Goal: Task Accomplishment & Management: Contribute content

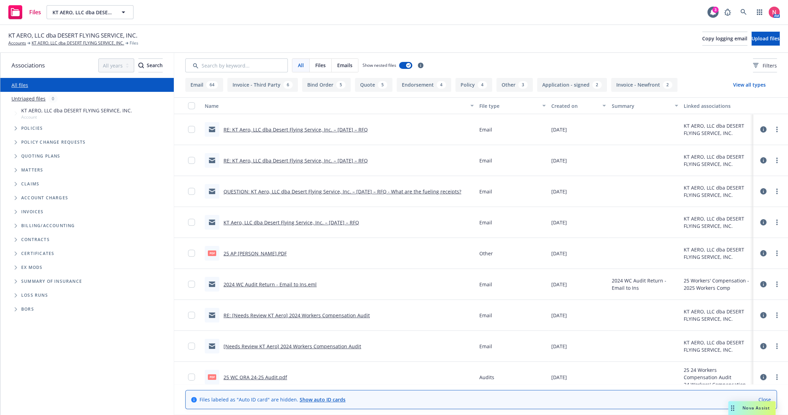
click at [320, 247] on div "PDF 25 AP ORA DNOR.PDF" at bounding box center [339, 253] width 274 height 31
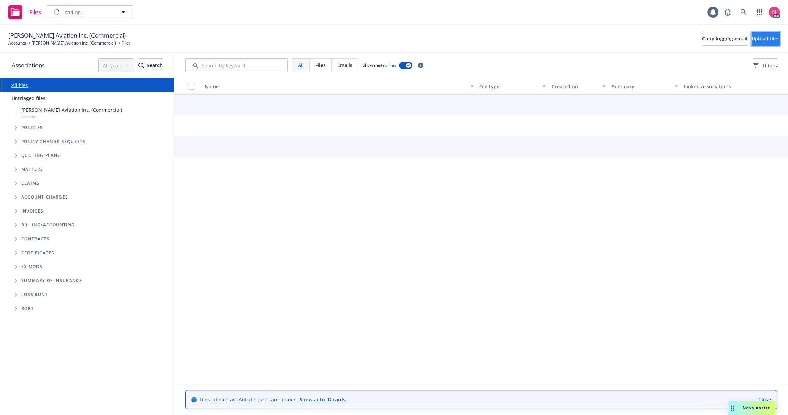
click at [756, 43] on button "Upload files" at bounding box center [765, 39] width 28 height 14
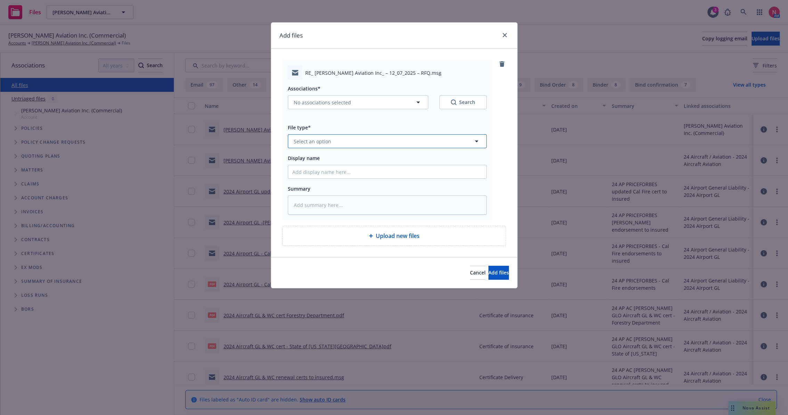
click at [329, 141] on span "Select an option" at bounding box center [313, 141] width 38 height 7
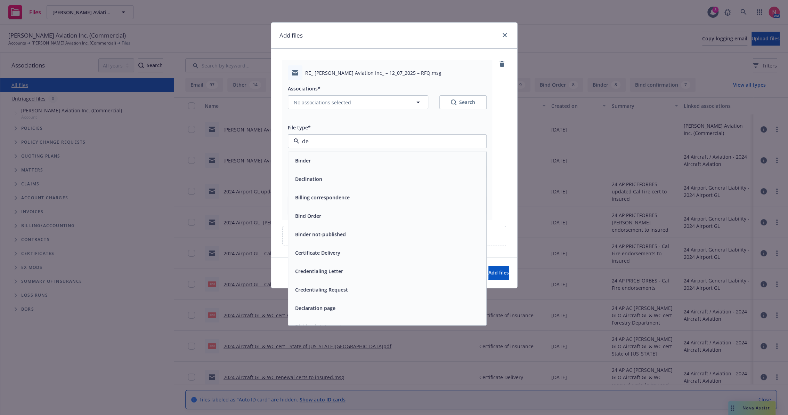
type input "dec"
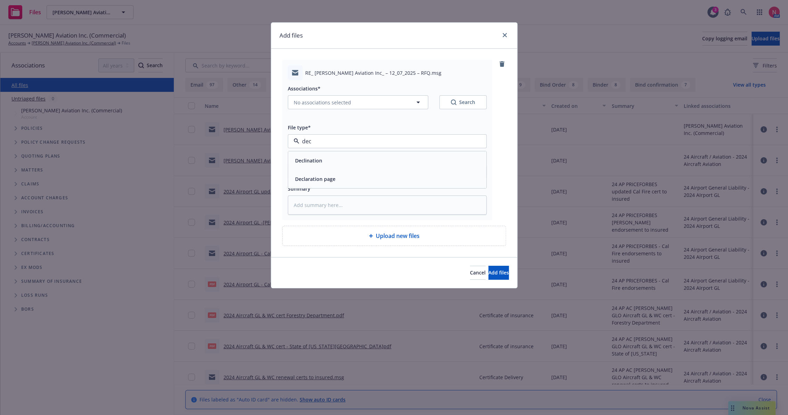
click at [327, 158] on div "Declination" at bounding box center [387, 160] width 190 height 10
click at [325, 109] on div "Associations* No associations selected Search" at bounding box center [387, 100] width 199 height 33
click at [326, 104] on span "No associations selected" at bounding box center [322, 102] width 57 height 7
type textarea "x"
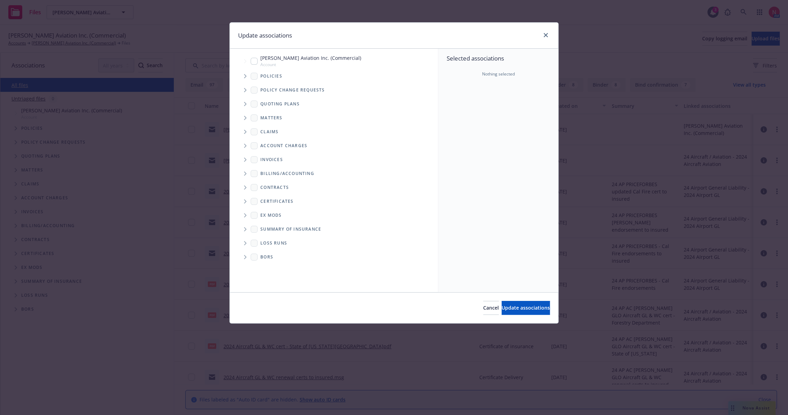
click at [247, 57] on span "Tree Example" at bounding box center [244, 61] width 11 height 11
checkbox input "true"
click at [533, 308] on span "Update associations" at bounding box center [525, 307] width 48 height 7
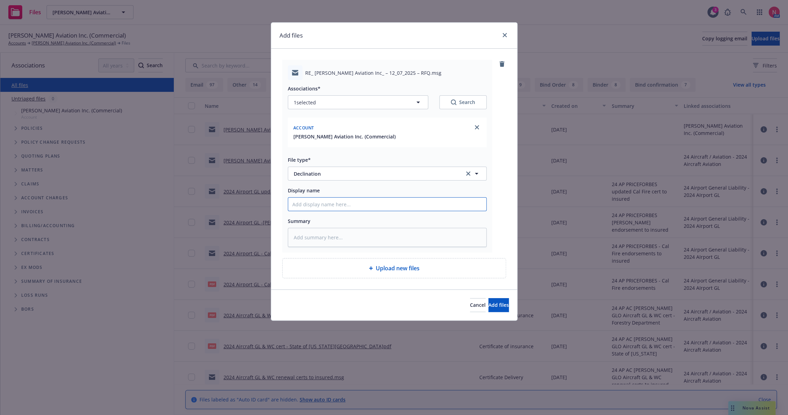
click at [311, 208] on input "Display name" at bounding box center [387, 203] width 198 height 13
type textarea "x"
type input "2"
type textarea "x"
type input "25"
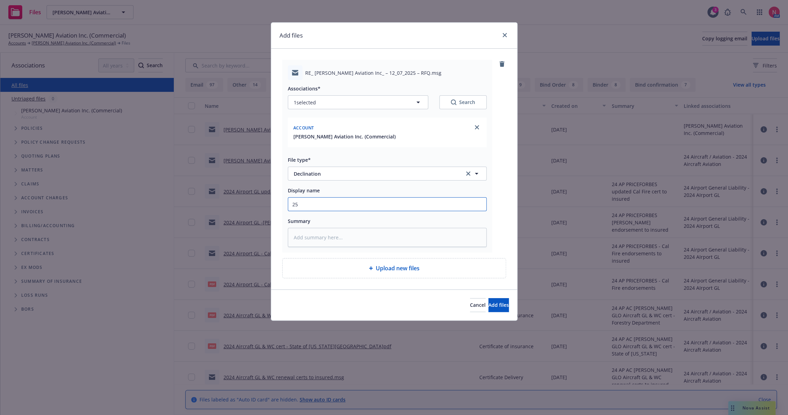
type textarea "x"
type input "25"
type textarea "x"
type input "25 W"
type textarea "x"
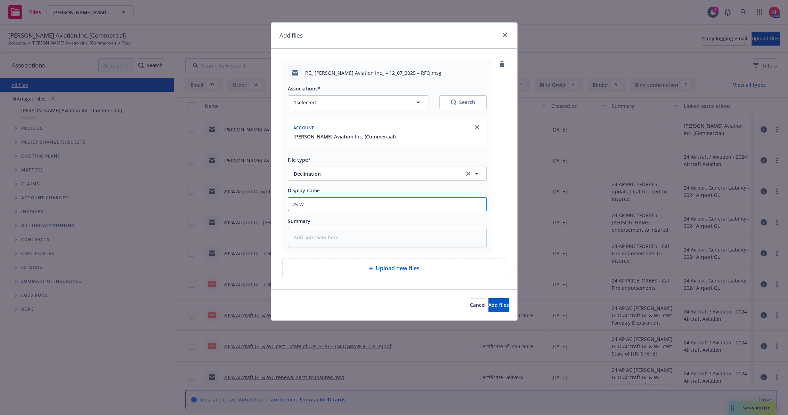
type input "25 WC"
type textarea "x"
type input "25 WC"
type textarea "x"
type input "25 WC B"
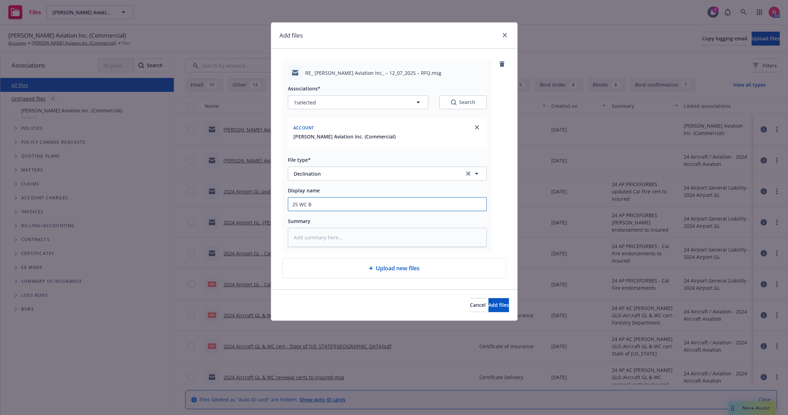
type textarea "x"
type input "25 WC BEA Quote - Pass"
click at [488, 298] on button "Add files" at bounding box center [498, 305] width 21 height 14
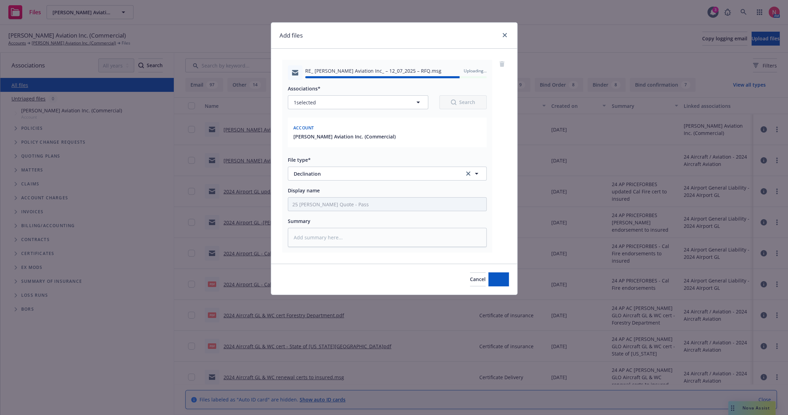
type textarea "x"
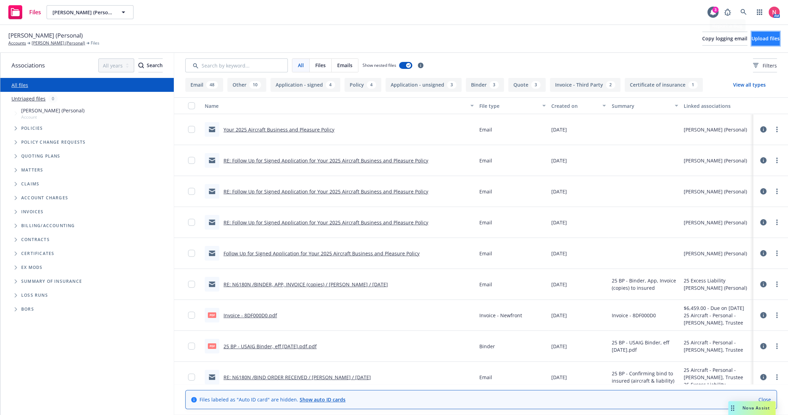
click at [760, 39] on span "Upload files" at bounding box center [765, 38] width 28 height 7
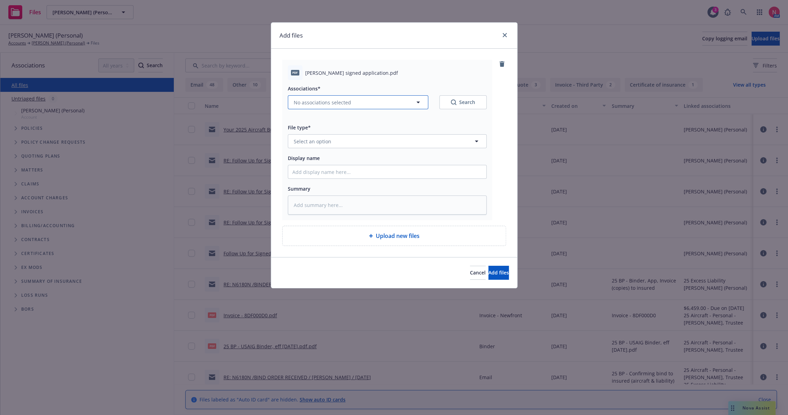
click at [323, 104] on span "No associations selected" at bounding box center [322, 102] width 57 height 7
type textarea "x"
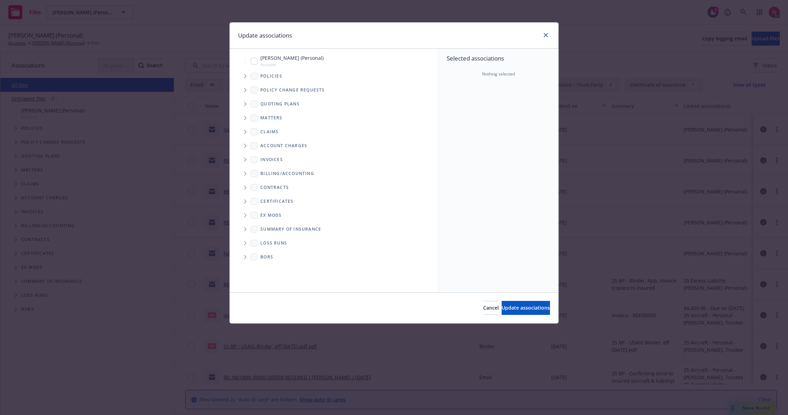
click at [256, 60] on input "Tree Example" at bounding box center [254, 61] width 7 height 7
checkbox input "true"
click at [501, 304] on span "Update associations" at bounding box center [525, 307] width 48 height 7
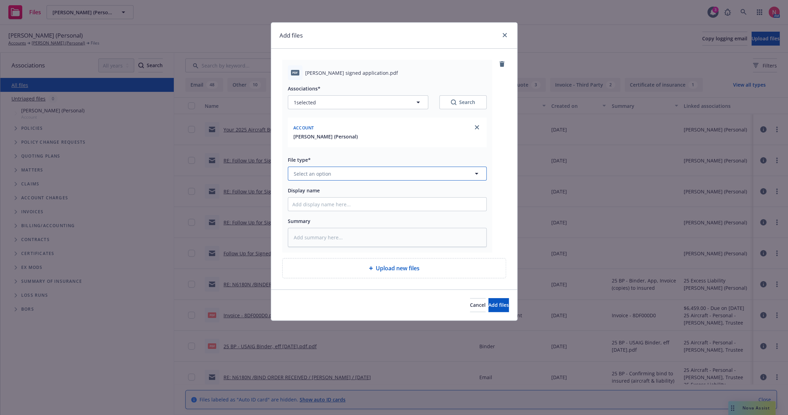
click at [356, 172] on button "Select an option" at bounding box center [387, 173] width 199 height 14
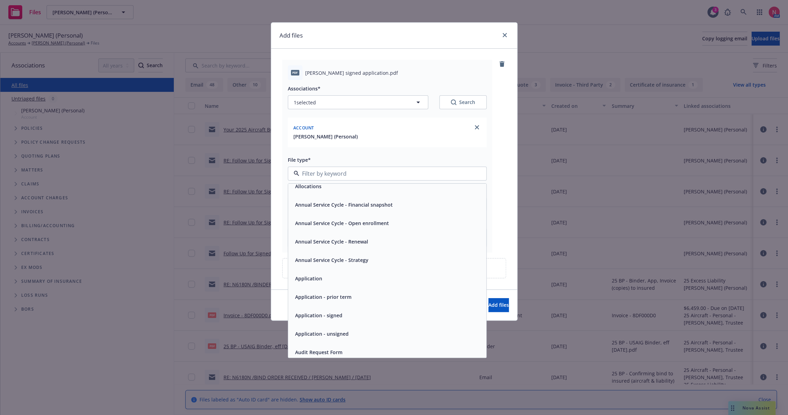
scroll to position [39, 0]
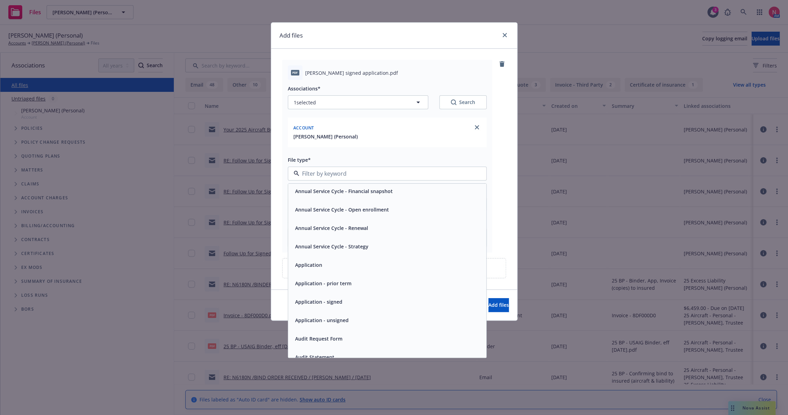
click at [331, 299] on span "Application - signed" at bounding box center [318, 301] width 47 height 7
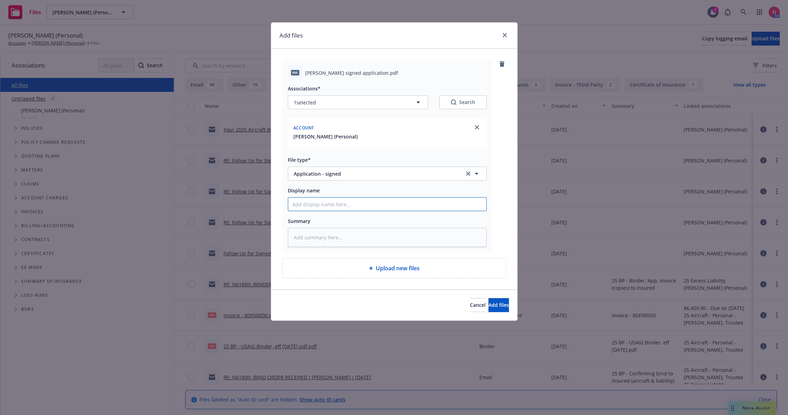
click at [325, 206] on input "Display name" at bounding box center [387, 203] width 198 height 13
type textarea "x"
type input "2"
type textarea "x"
type input "25"
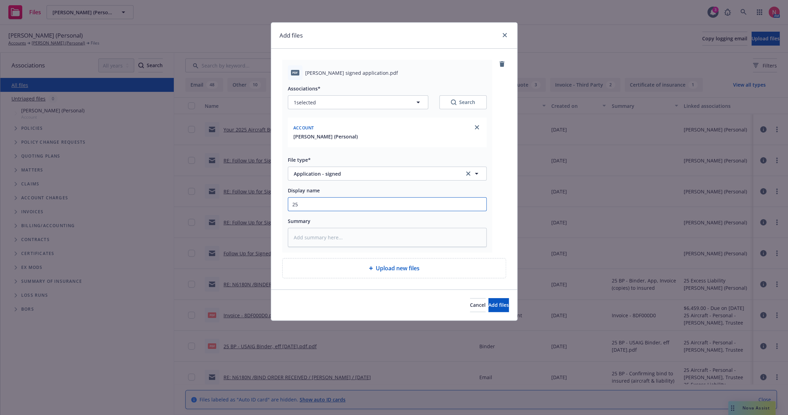
type textarea "x"
type input "25"
type textarea "x"
type input "25 B"
type textarea "x"
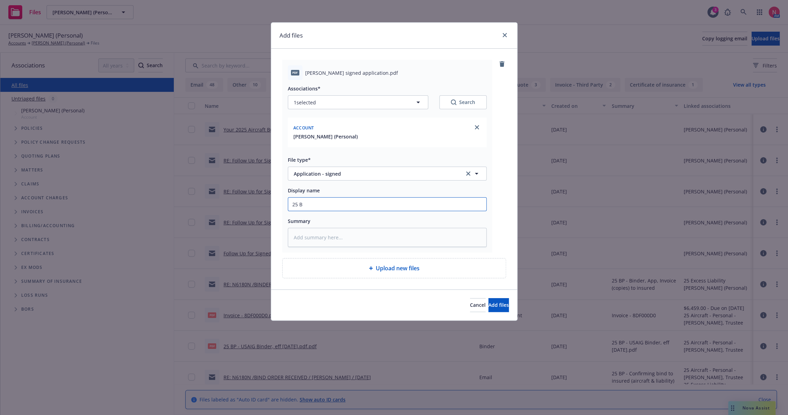
type input "25 BP"
type textarea "x"
type input "25 BP"
type textarea "x"
type input "25 BP U"
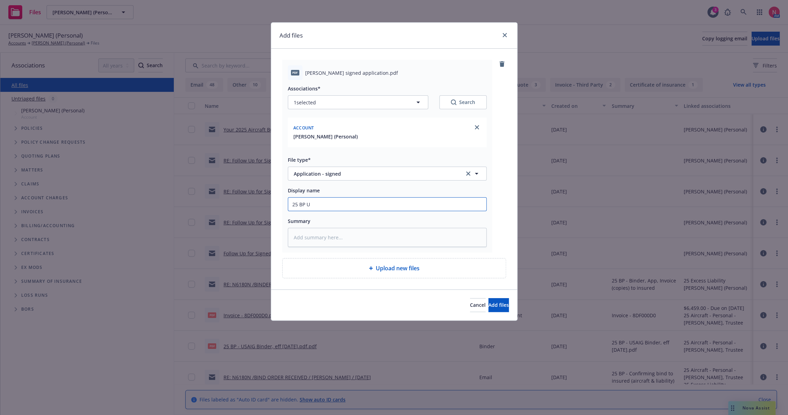
type textarea "x"
type input "25 BP USAIG App Signed"
click at [488, 298] on button "Add files" at bounding box center [498, 305] width 21 height 14
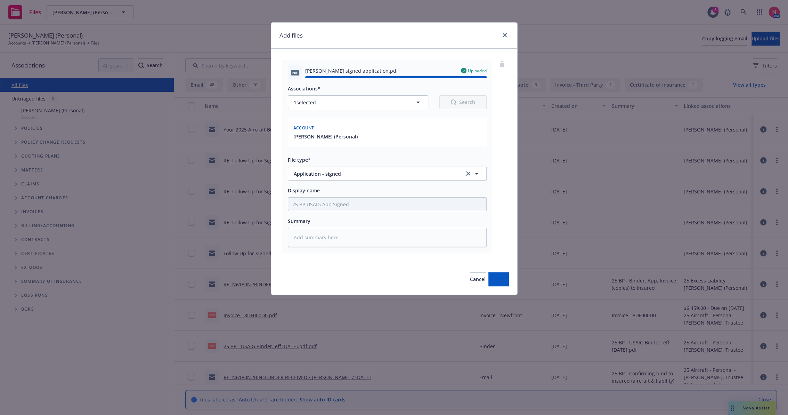
type textarea "x"
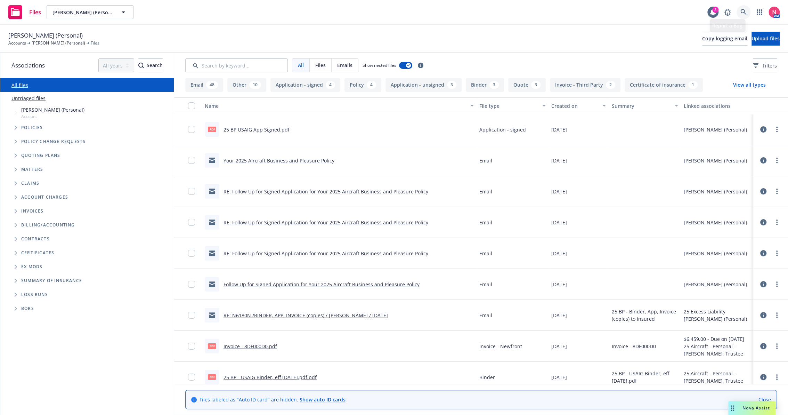
click at [746, 10] on icon at bounding box center [743, 12] width 6 height 6
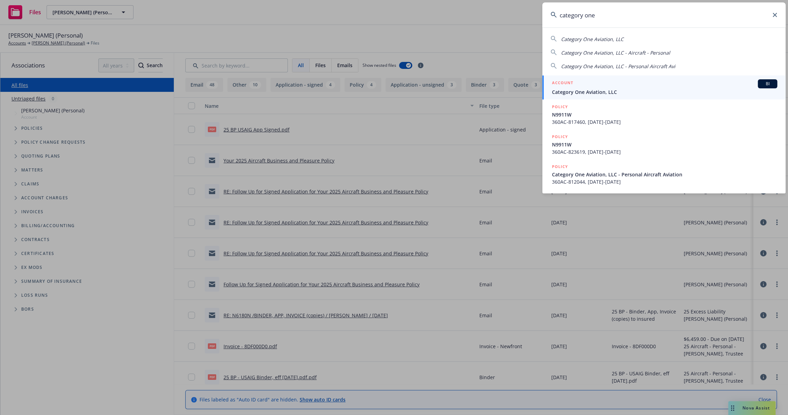
type input "category one"
click at [581, 86] on div "ACCOUNT BI" at bounding box center [664, 83] width 225 height 9
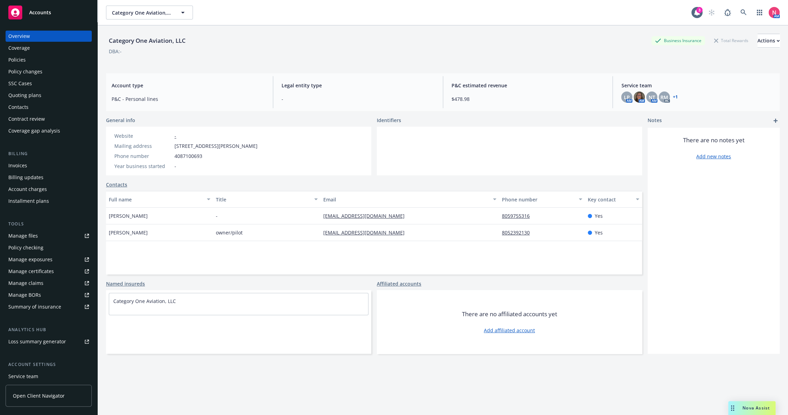
click at [31, 239] on div "Manage files" at bounding box center [23, 235] width 30 height 11
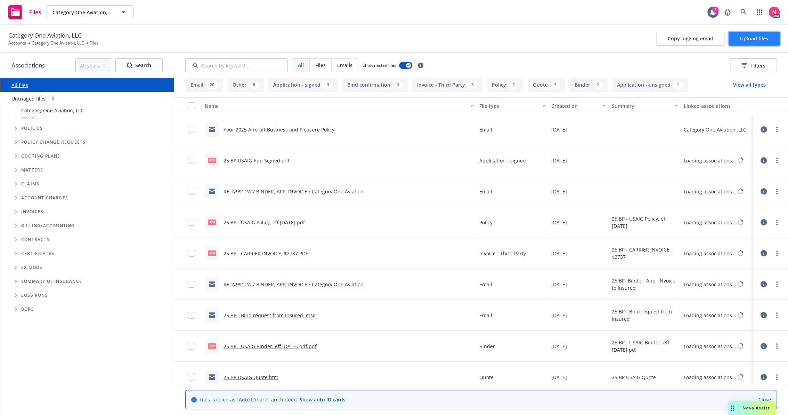
click at [752, 38] on span "Upload files" at bounding box center [754, 38] width 28 height 7
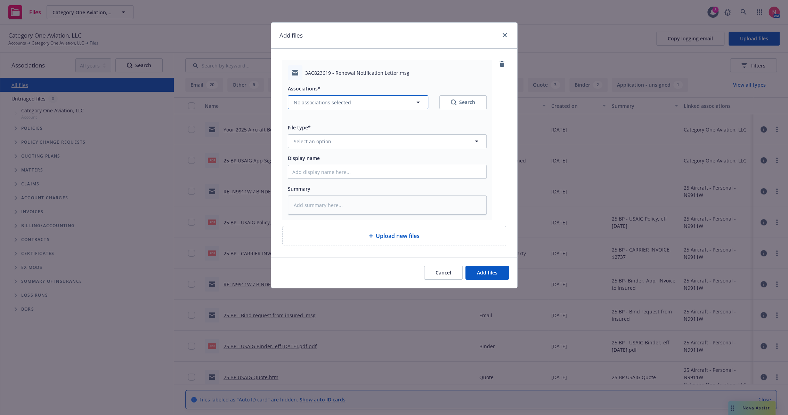
click at [334, 97] on button "No associations selected" at bounding box center [358, 102] width 140 height 14
type textarea "x"
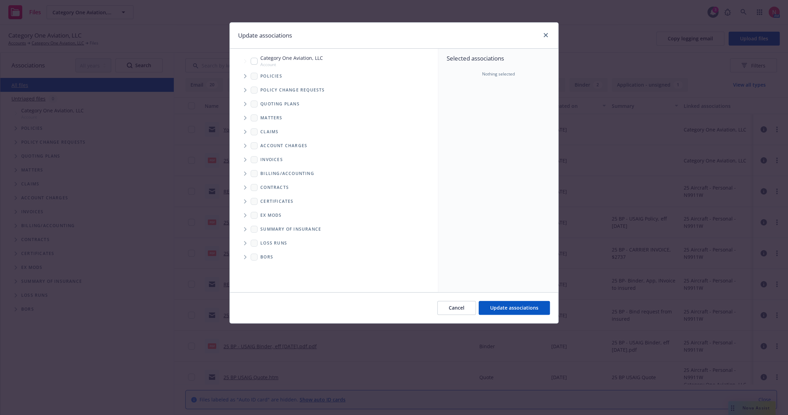
click at [256, 63] on input "Tree Example" at bounding box center [254, 61] width 7 height 7
checkbox input "true"
click at [510, 308] on span "Update associations" at bounding box center [514, 307] width 48 height 7
type textarea "x"
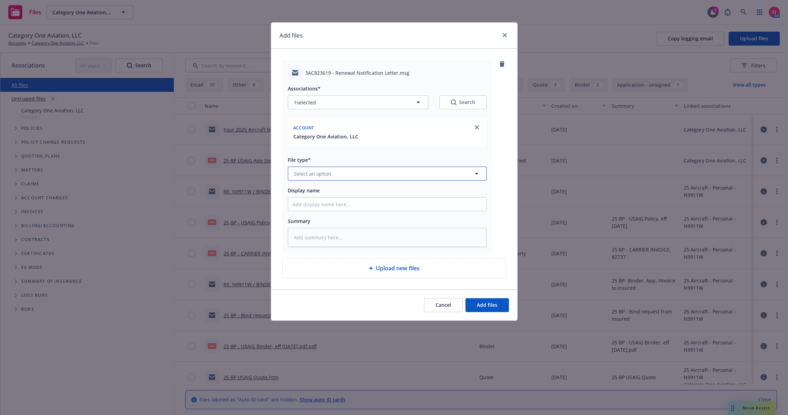
click at [315, 170] on span "Select an option" at bounding box center [313, 173] width 38 height 7
type input "other"
click at [315, 191] on div "Other" at bounding box center [387, 193] width 190 height 10
click at [314, 202] on input "Display name" at bounding box center [387, 203] width 198 height 13
type textarea "x"
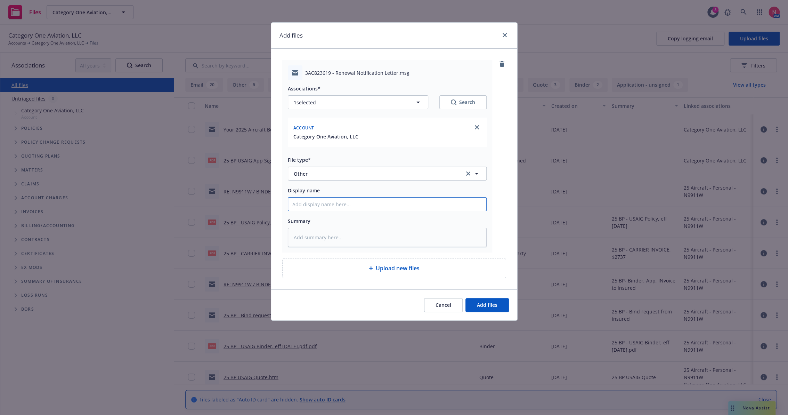
type input "2"
type textarea "x"
type input "25"
type textarea "x"
type input "25"
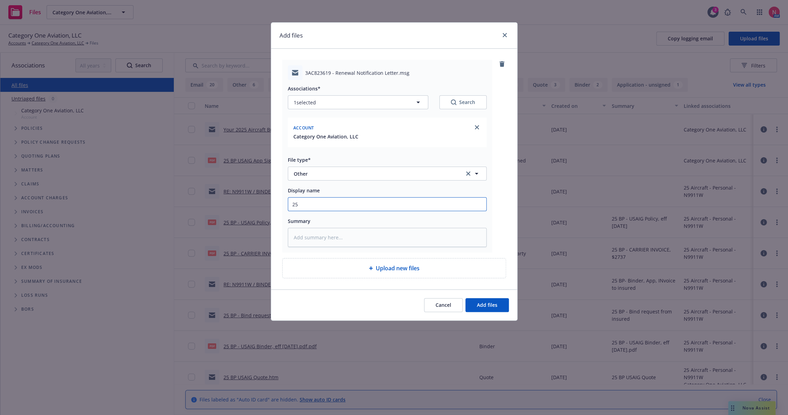
type textarea "x"
type input "25 bp"
type textarea "x"
type input "25 bp"
type textarea "x"
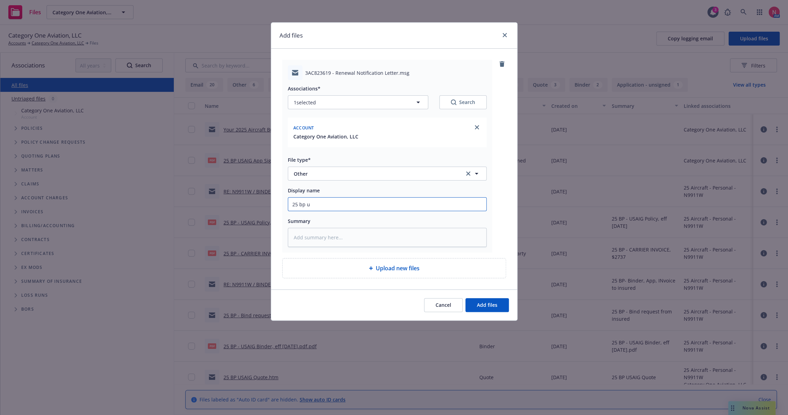
type input "25 bp us"
type textarea "x"
type input "25 bp usa"
type textarea "x"
type input "25 bp usai"
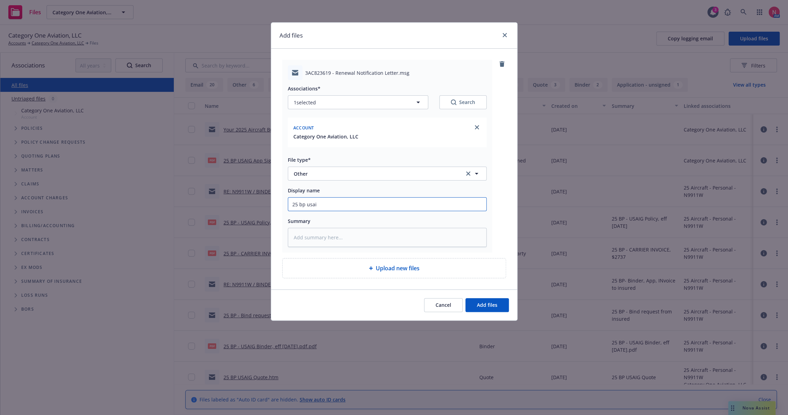
type textarea "x"
type input "25 BP USAIG Renewal Letter"
click at [465, 298] on button "Add files" at bounding box center [486, 305] width 43 height 14
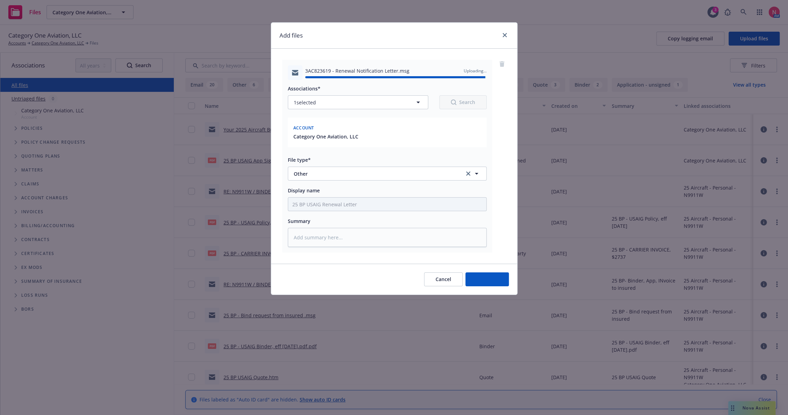
type textarea "x"
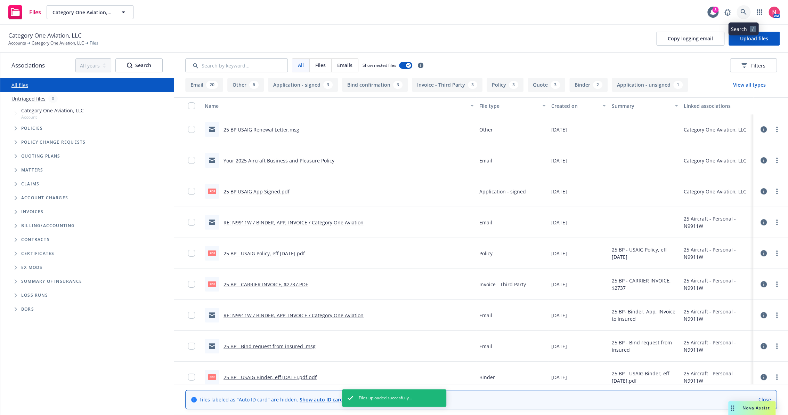
click at [741, 11] on icon at bounding box center [743, 12] width 6 height 6
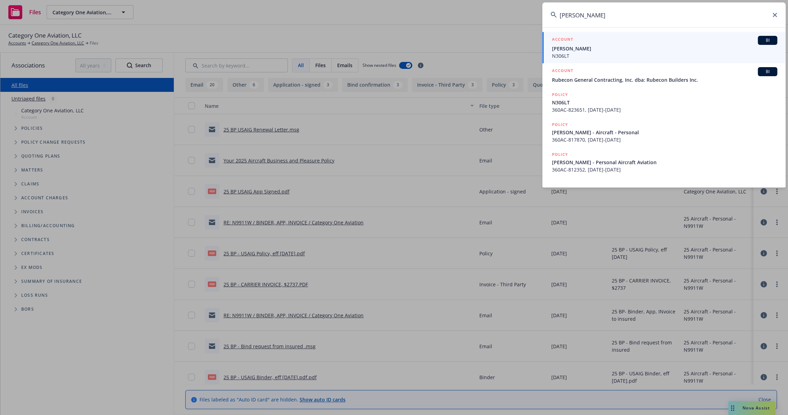
type input "glen steiner"
click at [551, 56] on link "ACCOUNT BI Glenn Steiner N306LT" at bounding box center [663, 47] width 243 height 31
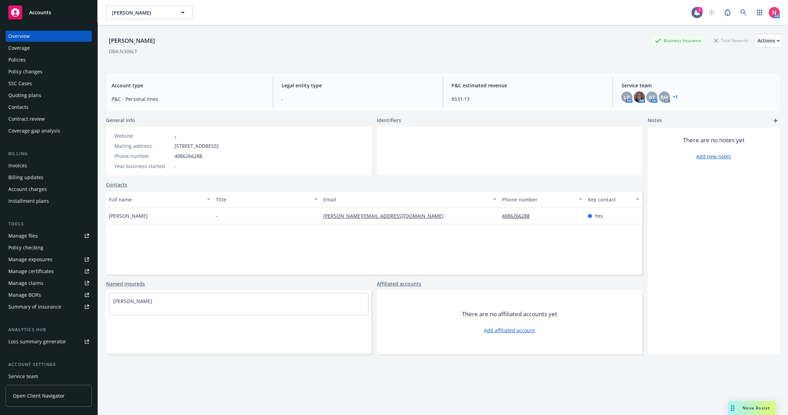
click at [38, 235] on link "Manage files" at bounding box center [49, 235] width 86 height 11
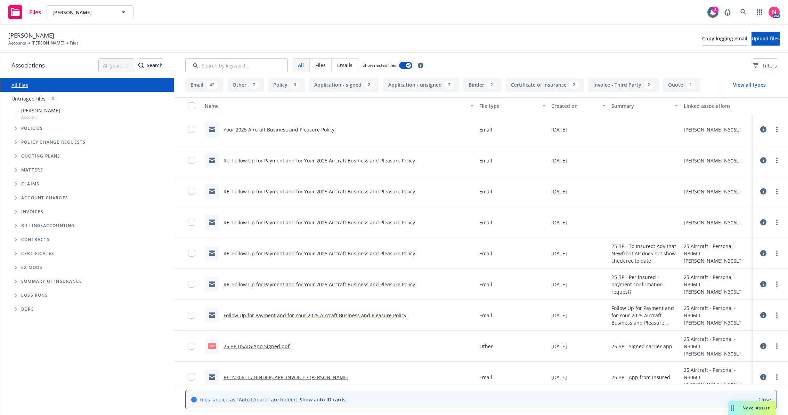
click at [751, 34] on button "Upload files" at bounding box center [765, 39] width 28 height 14
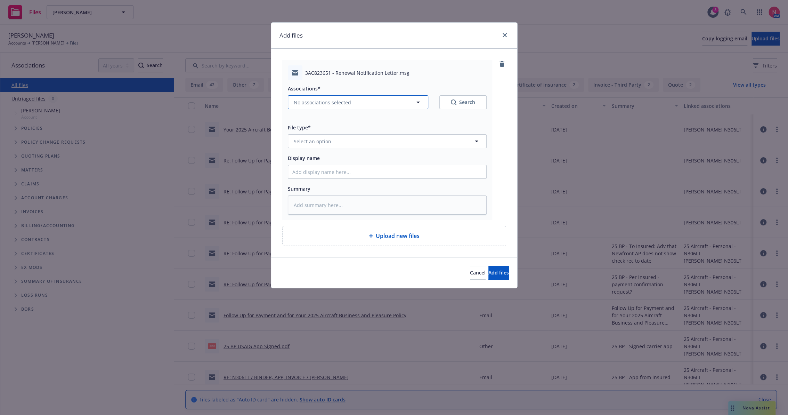
click at [326, 104] on span "No associations selected" at bounding box center [322, 102] width 57 height 7
type textarea "x"
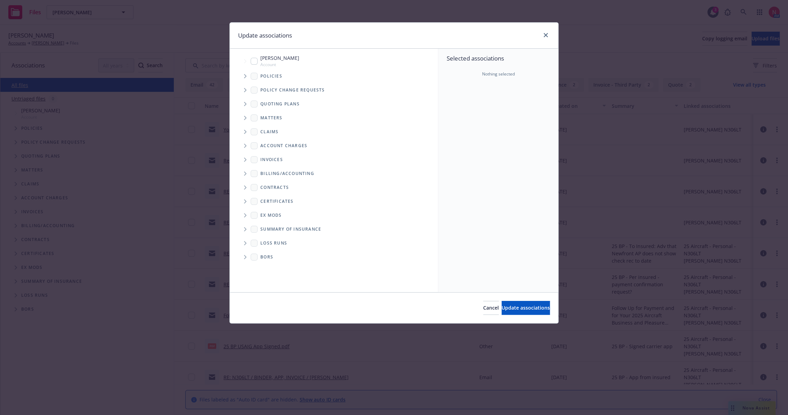
click at [259, 62] on div "Glenn Steiner Account" at bounding box center [275, 60] width 49 height 13
checkbox input "true"
click at [511, 307] on span "Update associations" at bounding box center [525, 307] width 48 height 7
type textarea "x"
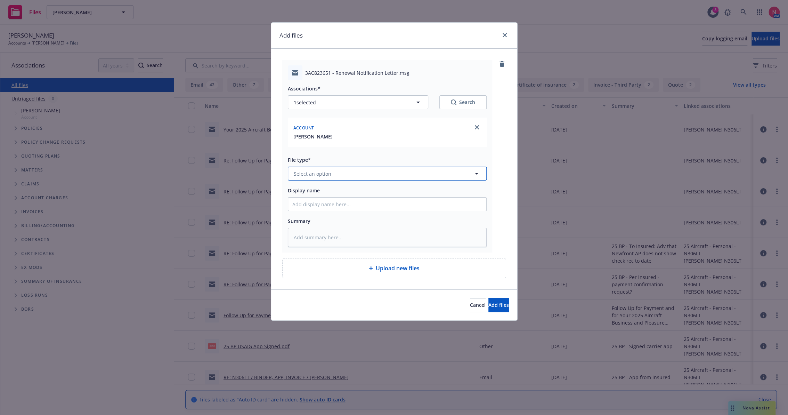
click at [310, 177] on span "Select an option" at bounding box center [313, 173] width 38 height 7
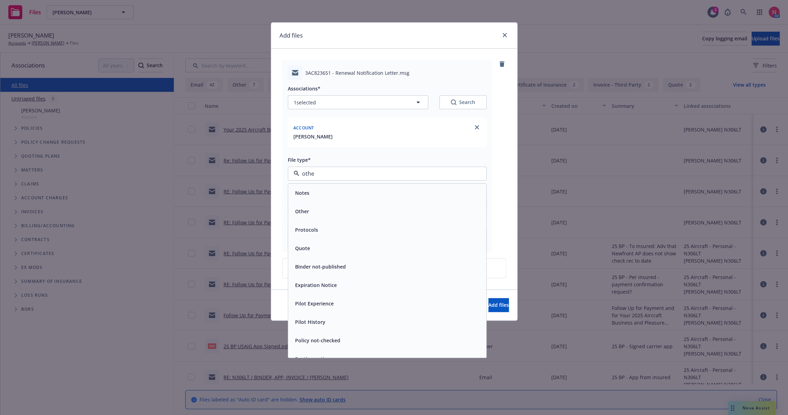
type input "other"
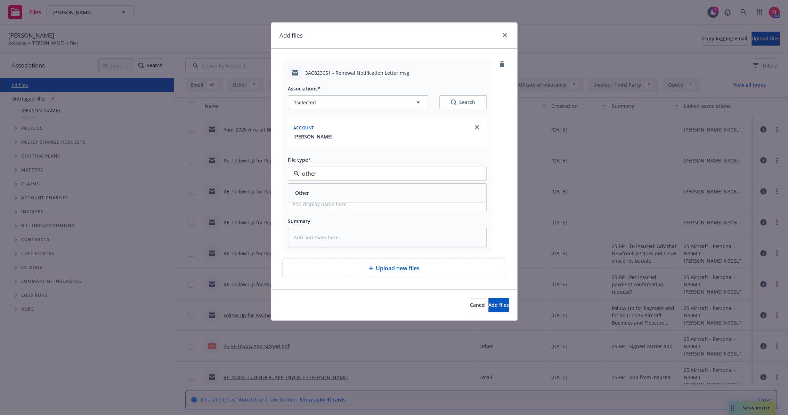
click at [309, 193] on div "Other" at bounding box center [301, 193] width 18 height 10
click at [310, 211] on div "Associations* 1 selected Search Account Glenn Steiner File type* Other Other Di…" at bounding box center [387, 163] width 199 height 167
click at [311, 207] on input "Display name" at bounding box center [387, 203] width 198 height 13
type textarea "x"
type input "2"
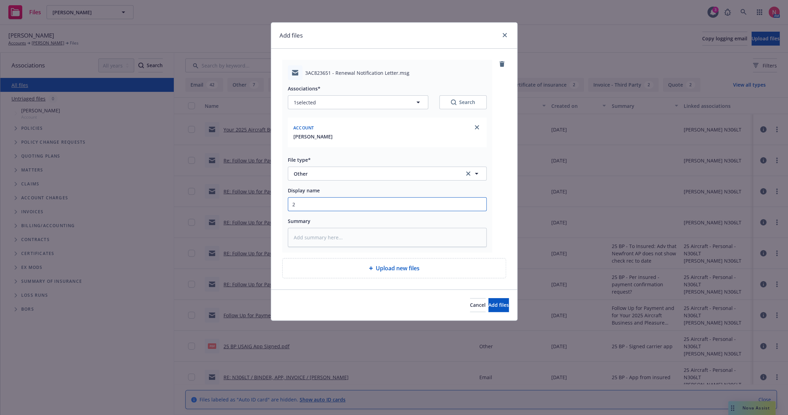
type textarea "x"
type input "25"
type textarea "x"
type input "25"
type textarea "x"
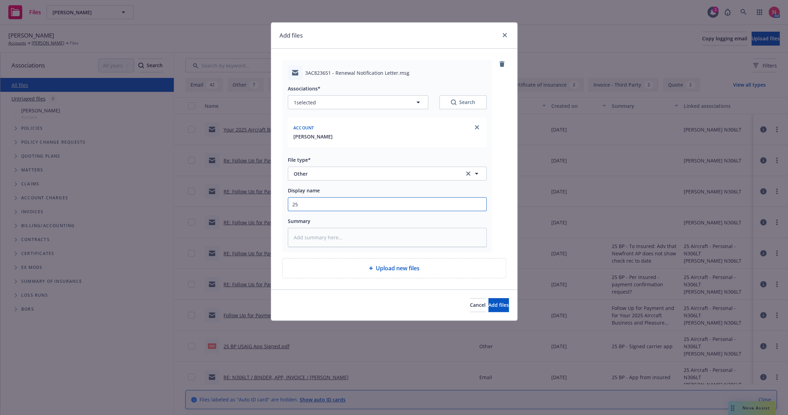
type input "25 B"
type textarea "x"
type input "25 BP"
type textarea "x"
type input "25 BP"
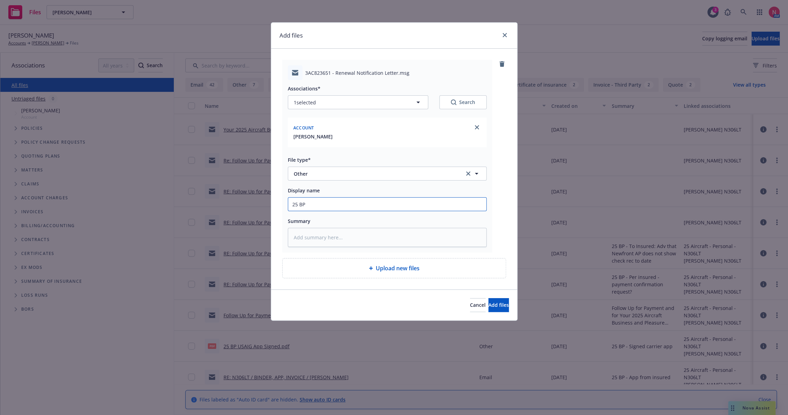
type textarea "x"
type input "25 BP u"
type textarea "x"
type input "25 BP us"
type textarea "x"
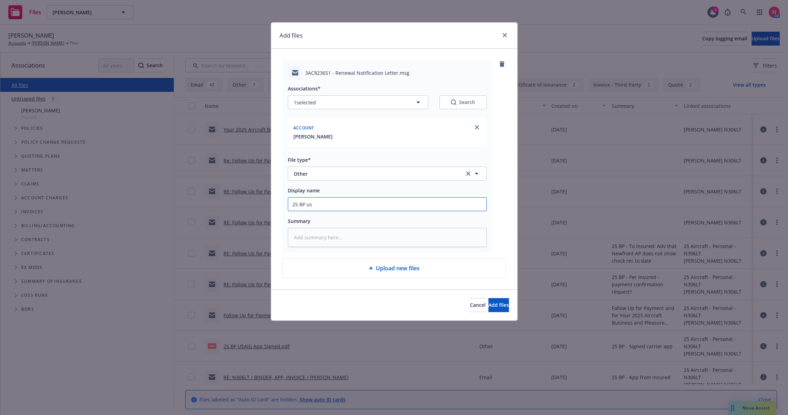
type input "25 BP usa"
type textarea "x"
type input "25 BP usai"
type textarea "x"
type input "25 BP USAIG Renewal Letter"
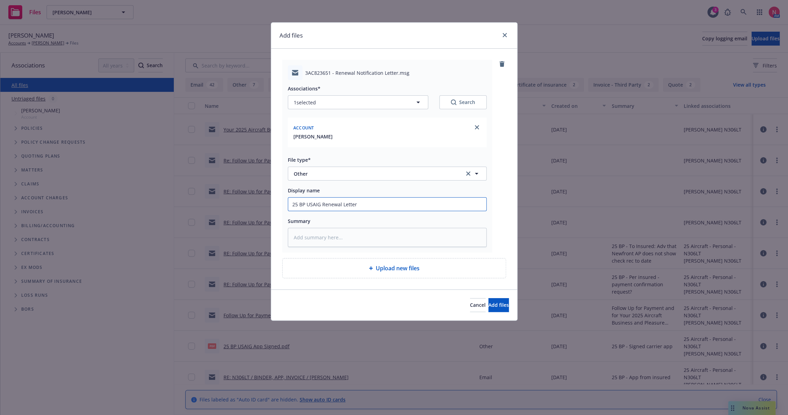
click at [488, 298] on button "Add files" at bounding box center [498, 305] width 21 height 14
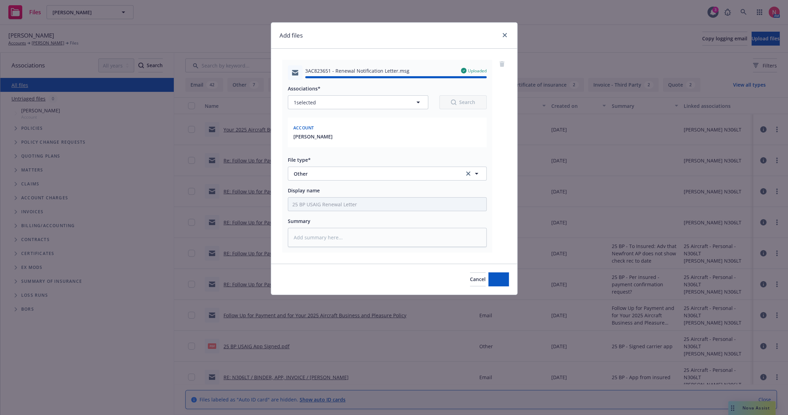
type textarea "x"
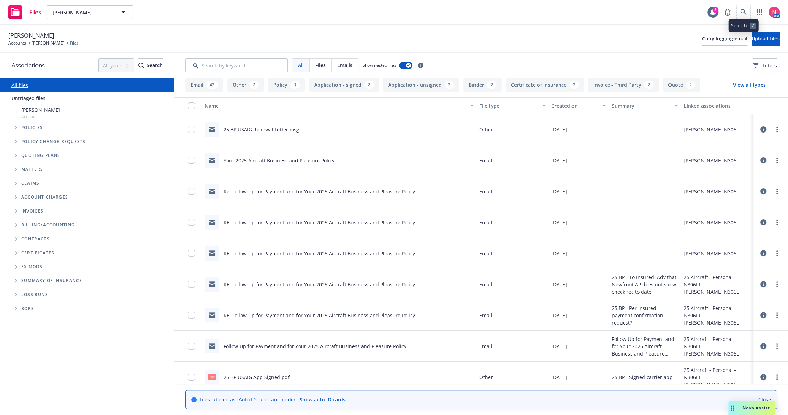
click at [737, 7] on span at bounding box center [743, 12] width 14 height 14
click at [744, 9] on icon at bounding box center [743, 12] width 6 height 6
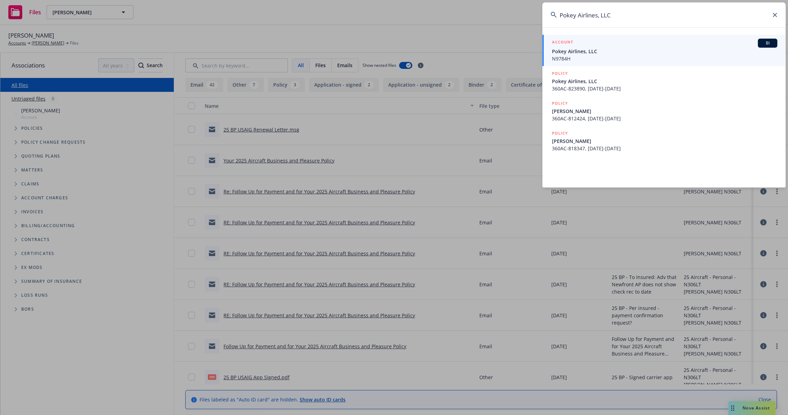
type input "Pokey Airlines, LLC"
click at [588, 49] on span "Pokey Airlines, LLC" at bounding box center [664, 51] width 225 height 7
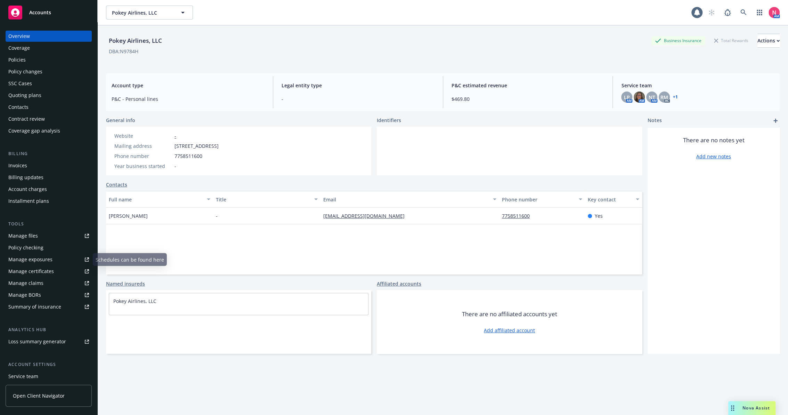
click at [42, 235] on link "Manage files" at bounding box center [49, 235] width 86 height 11
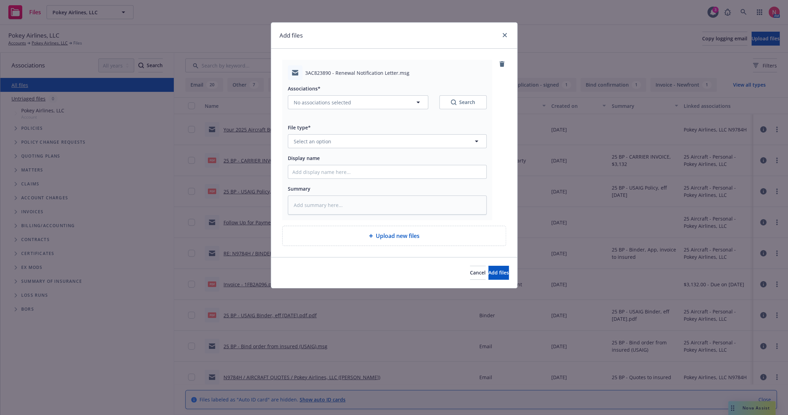
click at [356, 94] on div "Associations* No associations selected Search" at bounding box center [387, 96] width 199 height 25
click at [350, 100] on button "No associations selected" at bounding box center [358, 102] width 140 height 14
type textarea "x"
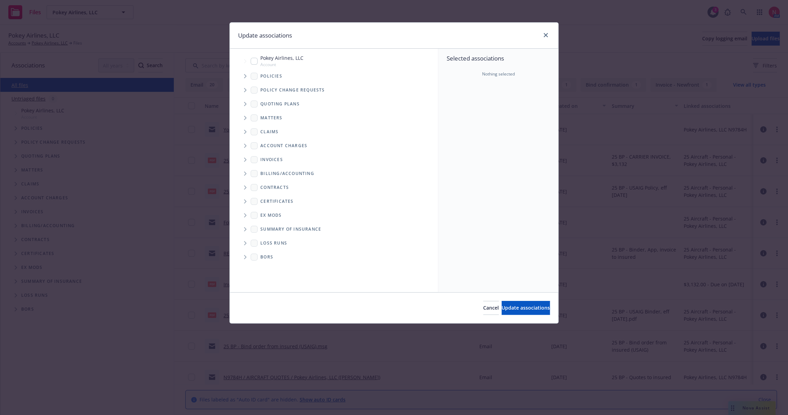
click at [253, 58] on input "Tree Example" at bounding box center [254, 61] width 7 height 7
checkbox input "true"
click at [510, 306] on span "Update associations" at bounding box center [525, 307] width 48 height 7
type textarea "x"
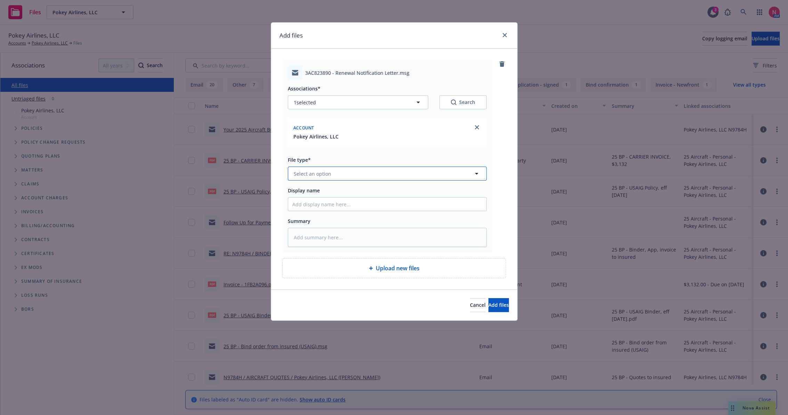
click at [327, 171] on span "Select an option" at bounding box center [313, 173] width 38 height 7
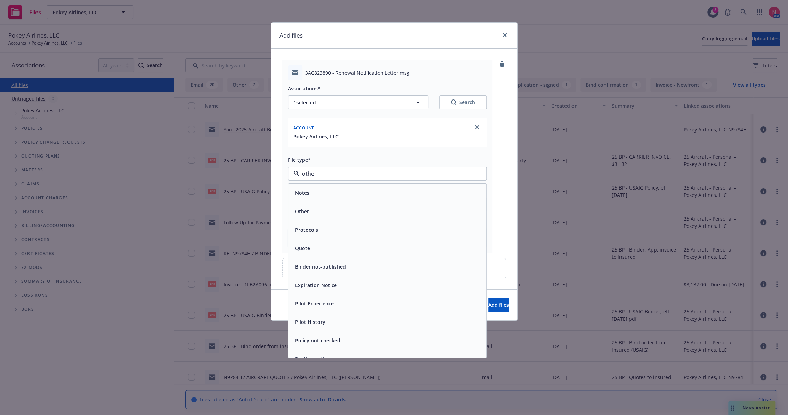
type input "other"
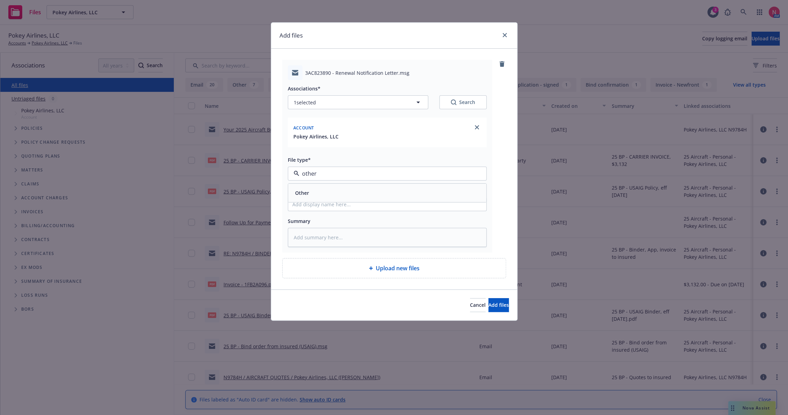
click at [329, 191] on div "Other" at bounding box center [387, 193] width 190 height 10
click at [322, 210] on input "Display name" at bounding box center [387, 203] width 198 height 13
type textarea "x"
type input "2"
type textarea "x"
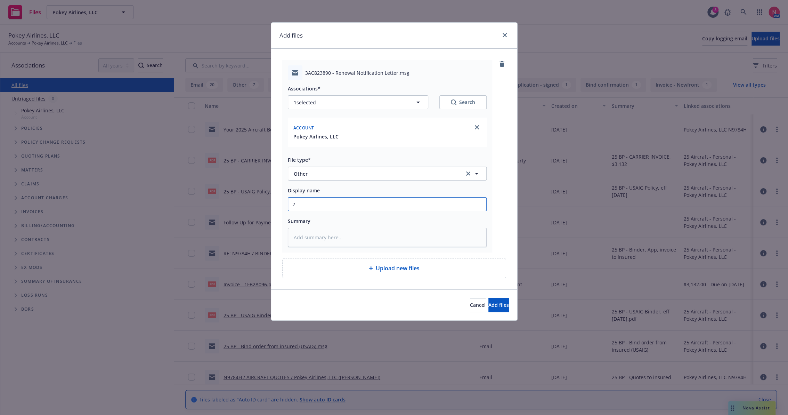
type input "25"
type textarea "x"
type input "25 b"
type textarea "x"
type input "25 bp"
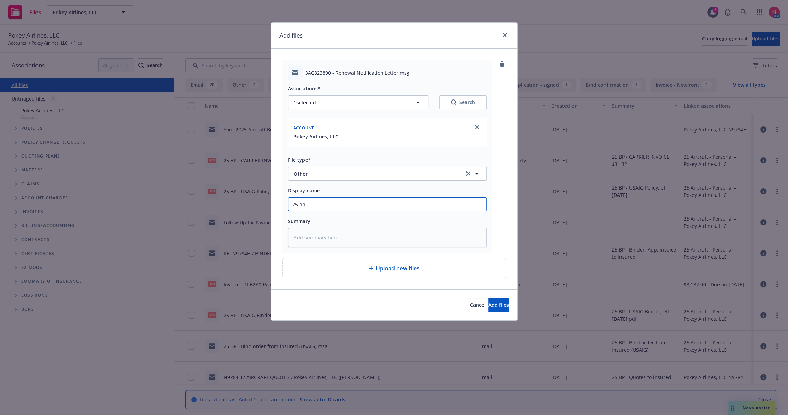
type textarea "x"
type input "25 bpo"
type textarea "x"
type input "25 bp"
type textarea "x"
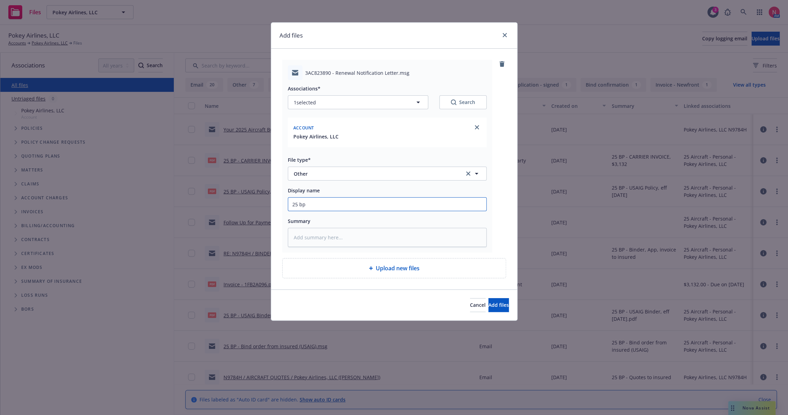
type input "25 bp"
type textarea "x"
type input "25 bp u"
type textarea "x"
type input "25 BP USAIG Quote"
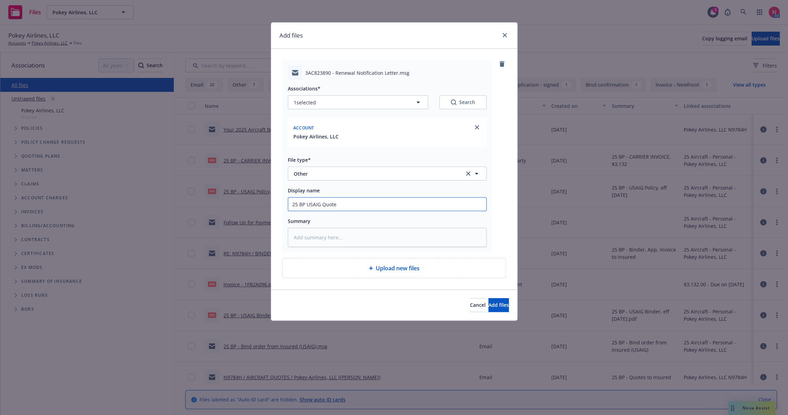
drag, startPoint x: 322, startPoint y: 210, endPoint x: 370, endPoint y: 201, distance: 48.0
click at [370, 201] on input "25 BP USAIG Quote" at bounding box center [387, 203] width 198 height 13
type textarea "x"
type input "25 BP USAIG Renewal Letter"
click at [492, 304] on span "Add files" at bounding box center [498, 304] width 21 height 7
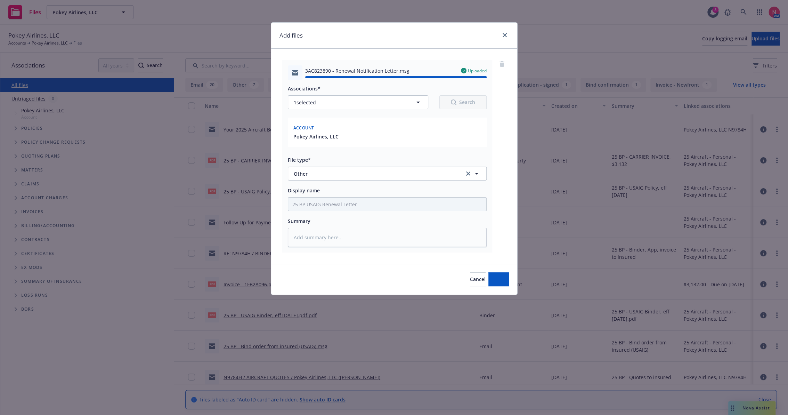
type textarea "x"
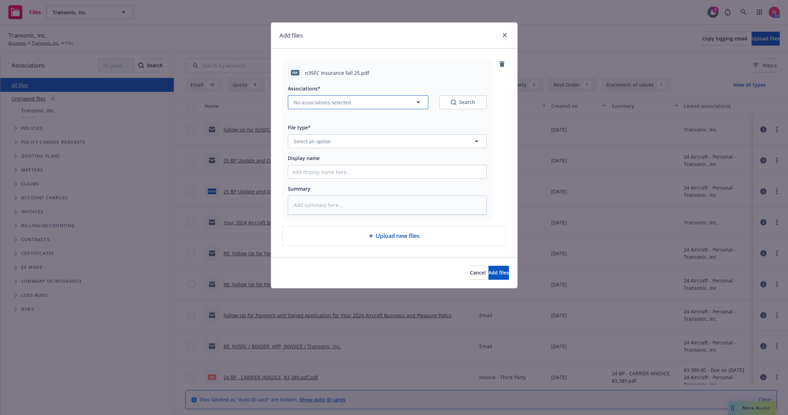
click at [326, 104] on span "No associations selected" at bounding box center [322, 102] width 57 height 7
type textarea "x"
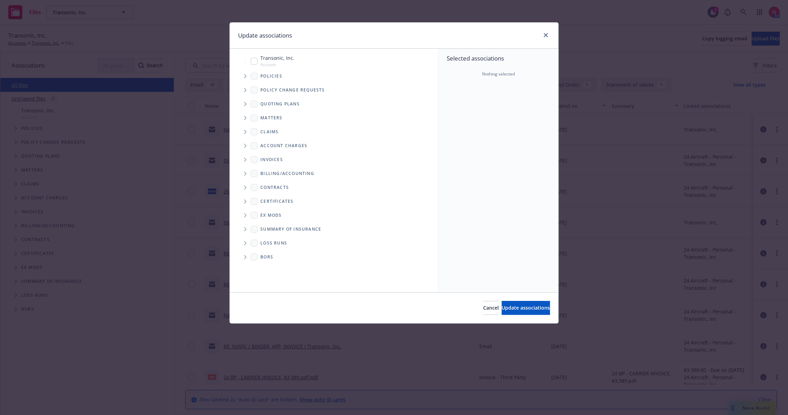
click at [254, 64] on div "Transonic, Inc. Account" at bounding box center [273, 60] width 44 height 13
checkbox input "true"
click at [528, 310] on span "Update associations" at bounding box center [525, 307] width 48 height 7
type textarea "x"
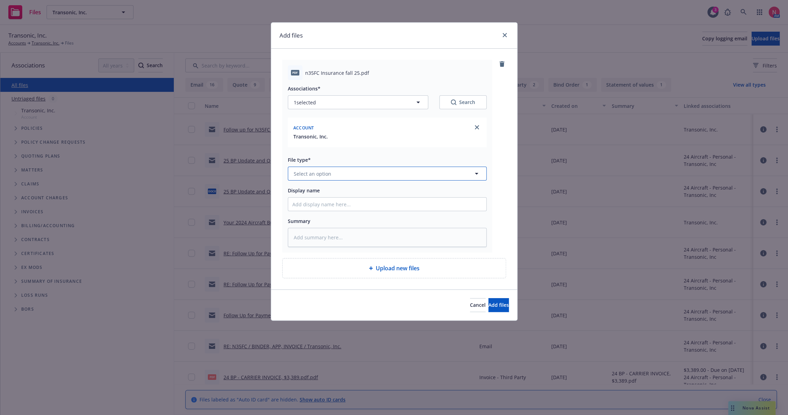
click at [343, 170] on button "Select an option" at bounding box center [387, 173] width 199 height 14
type input "other"
click at [331, 192] on div "Other" at bounding box center [387, 193] width 190 height 10
click at [329, 207] on input "Display name" at bounding box center [387, 203] width 198 height 13
type textarea "x"
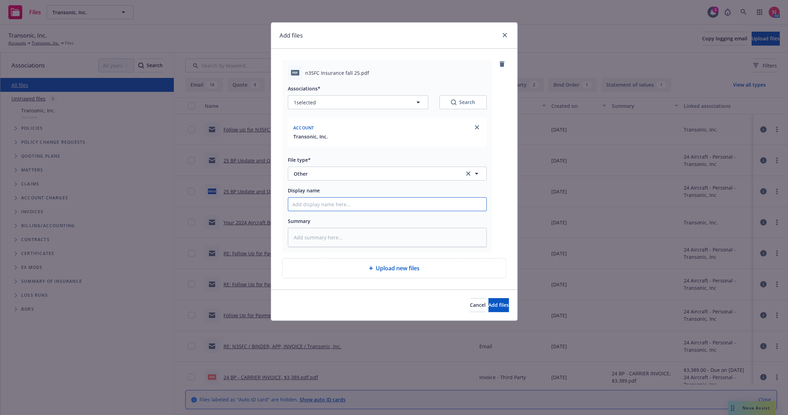
type input "2"
type textarea "x"
type input "25"
type textarea "x"
type input "25 BP Signed Client Renewal"
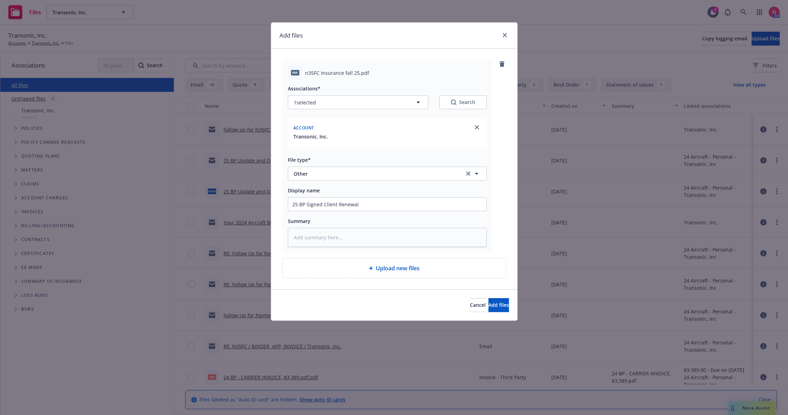
click at [485, 295] on div "Cancel Add files" at bounding box center [394, 304] width 246 height 31
click at [489, 299] on button "Add files" at bounding box center [498, 305] width 21 height 14
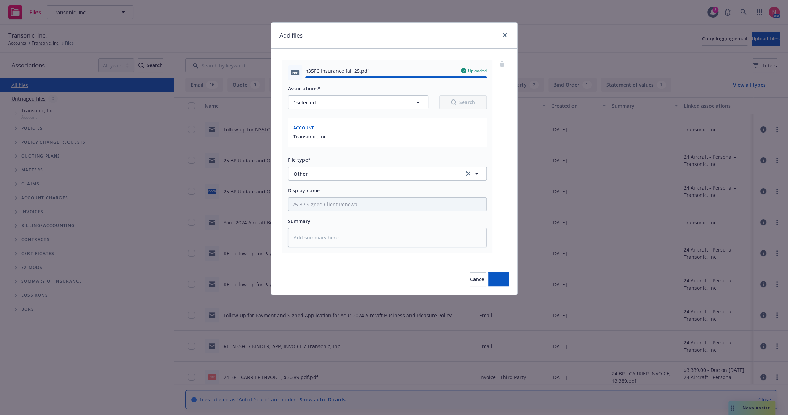
type textarea "x"
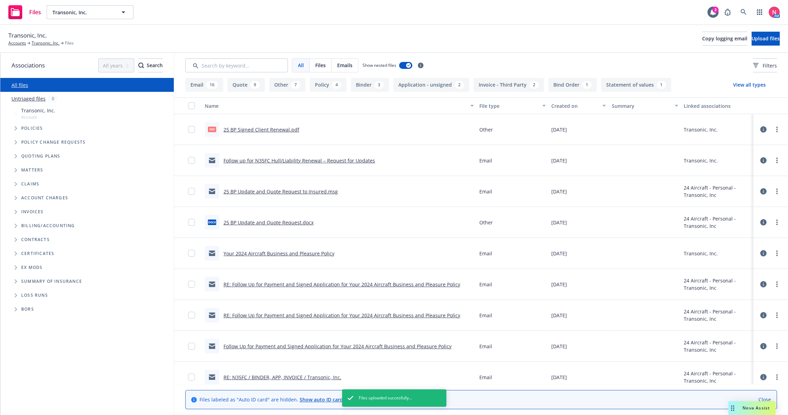
click at [234, 128] on link "25 BP Signed Client Renewal.pdf" at bounding box center [261, 129] width 76 height 7
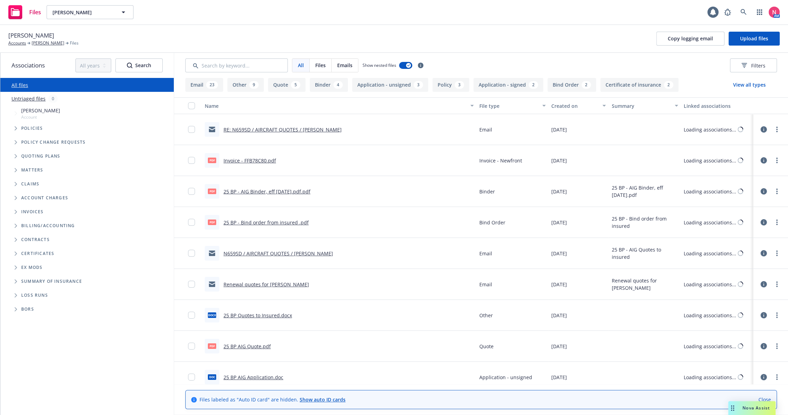
click at [752, 29] on div "David Call Accounts David Call Files Copy logging email Upload files" at bounding box center [394, 39] width 788 height 28
click at [757, 39] on span "Upload files" at bounding box center [754, 38] width 28 height 7
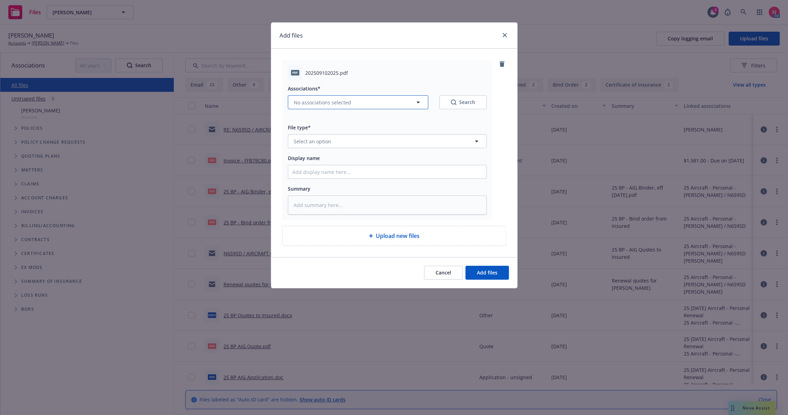
click at [328, 105] on span "No associations selected" at bounding box center [322, 102] width 57 height 7
type textarea "x"
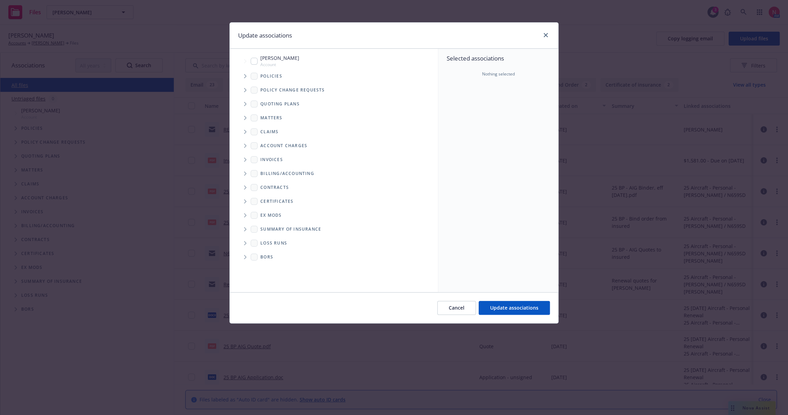
click at [256, 63] on input "Tree Example" at bounding box center [254, 61] width 7 height 7
checkbox input "true"
click at [525, 308] on span "Update associations" at bounding box center [514, 307] width 48 height 7
type textarea "x"
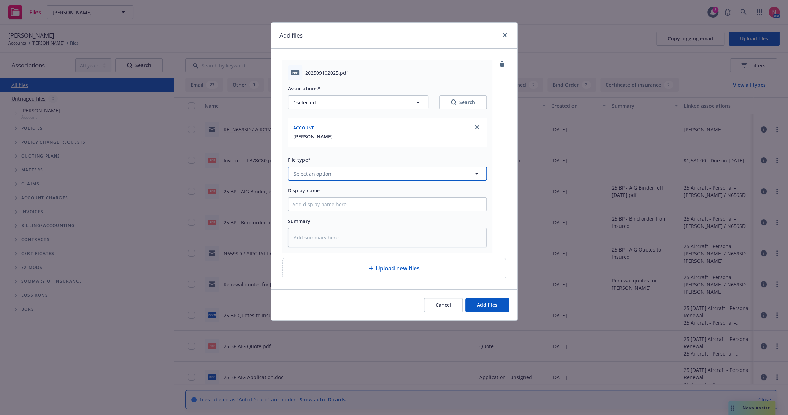
click at [319, 171] on span "Select an option" at bounding box center [313, 173] width 38 height 7
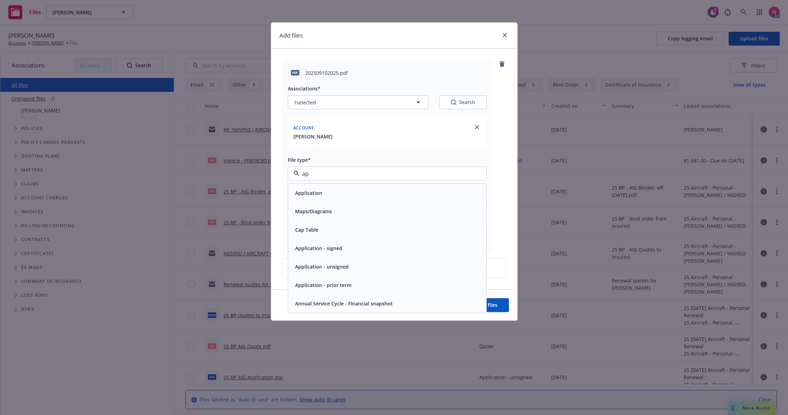
type input "app"
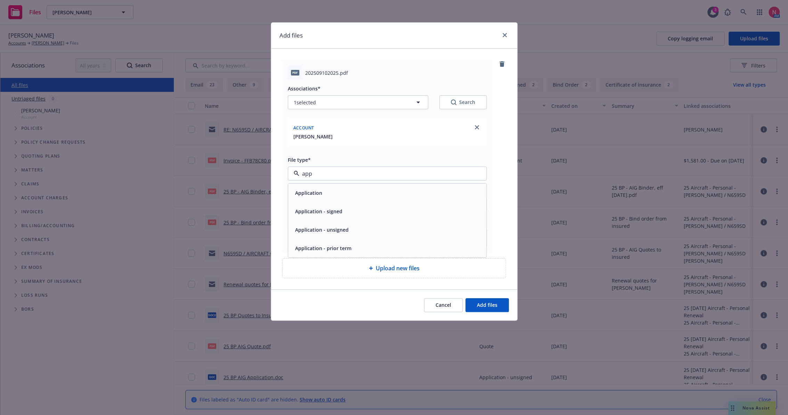
click at [334, 217] on div "Application - signed" at bounding box center [387, 211] width 198 height 18
click at [325, 203] on input "Display name" at bounding box center [387, 203] width 198 height 13
type textarea "x"
type input "2"
type textarea "x"
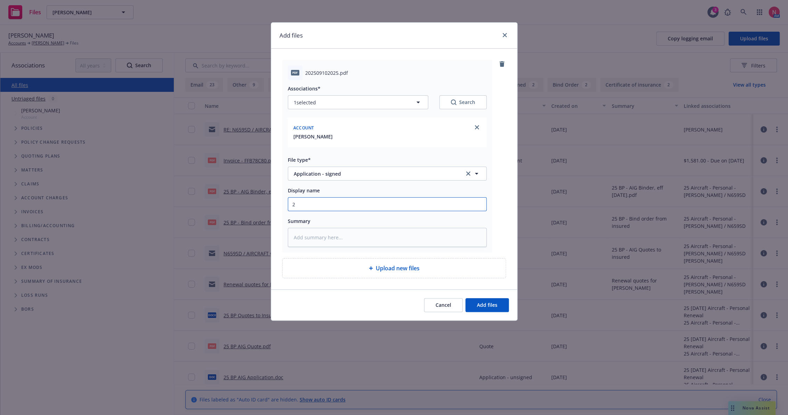
type input "25"
type textarea "x"
type input "25"
type textarea "x"
type input "25 b"
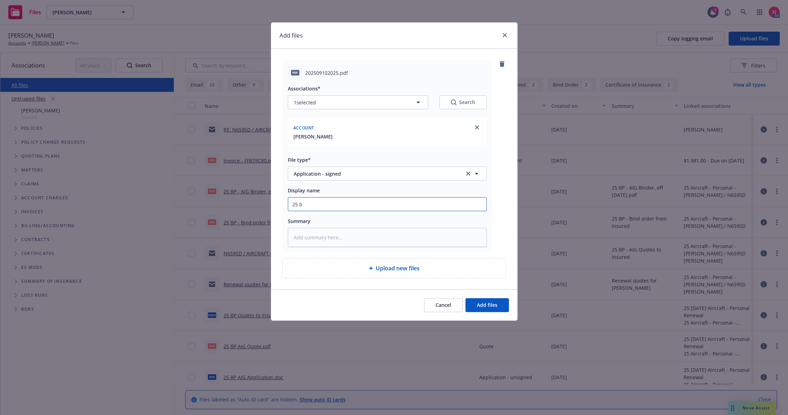
type textarea "x"
type input "25 bp"
type textarea "x"
type input "25 bp"
type textarea "x"
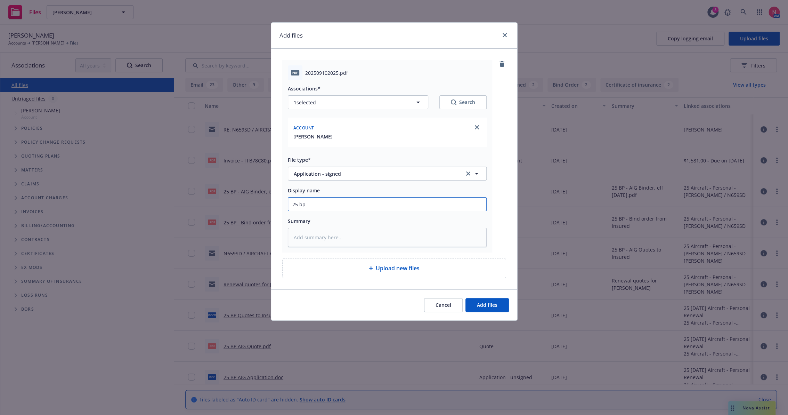
type input "25 bp a"
type textarea "x"
type input "25 bp ai"
type textarea "x"
type input "25 BP AIG App Signed"
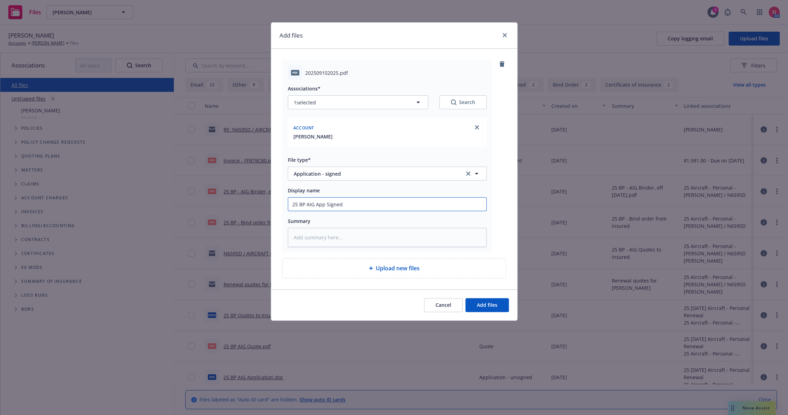
click at [465, 298] on button "Add files" at bounding box center [486, 305] width 43 height 14
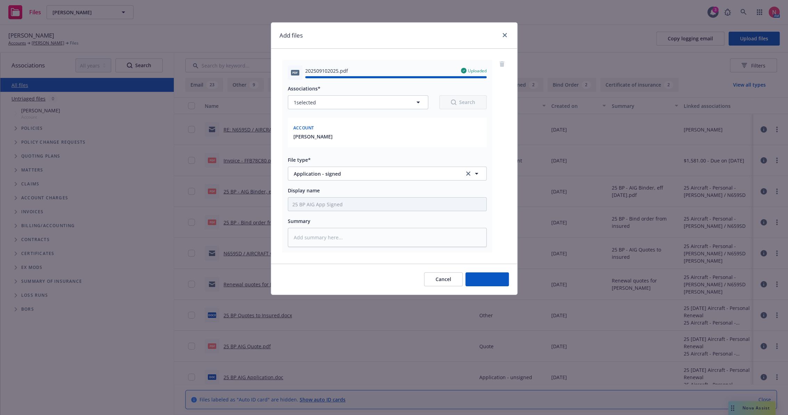
type textarea "x"
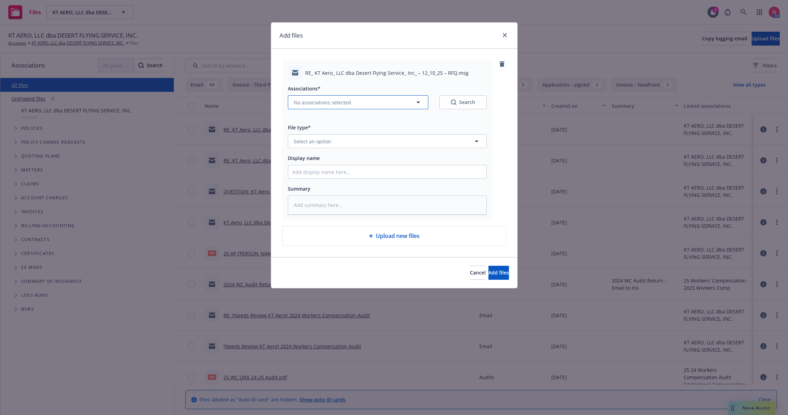
click at [346, 102] on span "No associations selected" at bounding box center [322, 102] width 57 height 7
type textarea "x"
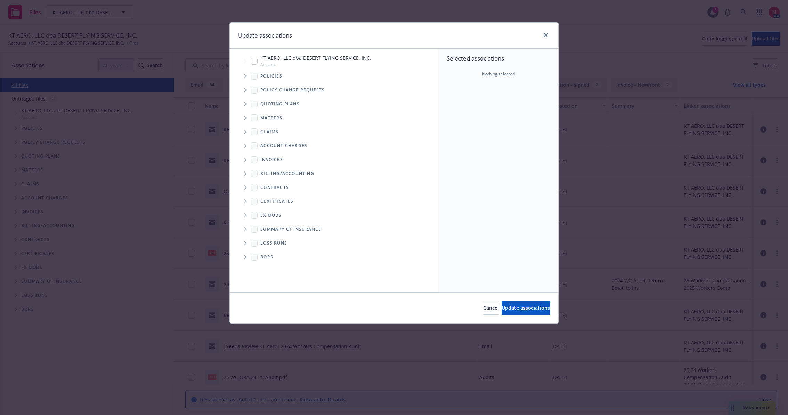
click at [253, 60] on input "Tree Example" at bounding box center [254, 61] width 7 height 7
checkbox input "true"
click at [516, 311] on button "Update associations" at bounding box center [525, 308] width 48 height 14
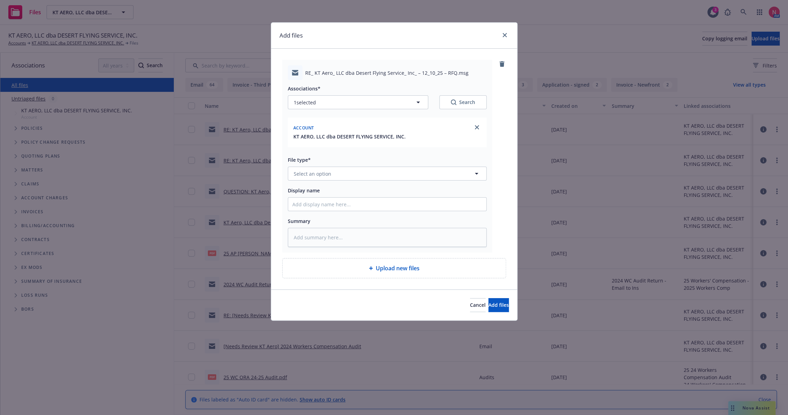
type textarea "x"
click at [317, 172] on span "Select an option" at bounding box center [313, 173] width 38 height 7
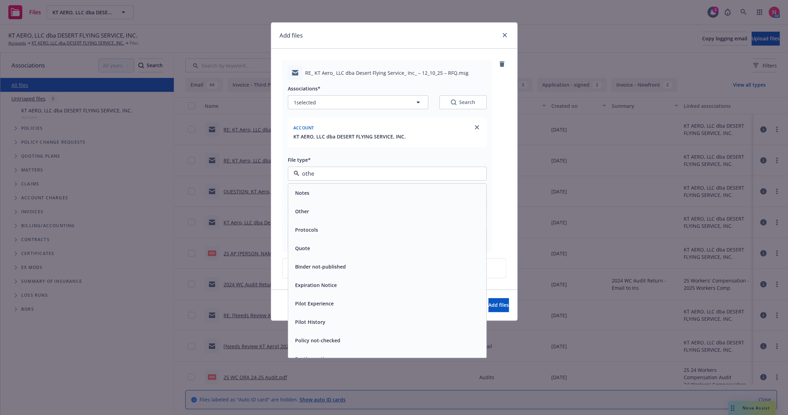
type input "other"
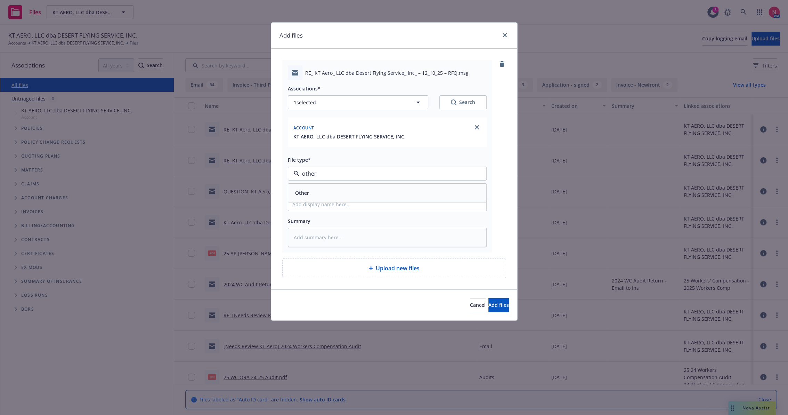
click at [322, 195] on div "Other" at bounding box center [387, 193] width 190 height 10
click at [321, 204] on input "Display name" at bounding box center [387, 203] width 198 height 13
type textarea "x"
type input "2"
type textarea "x"
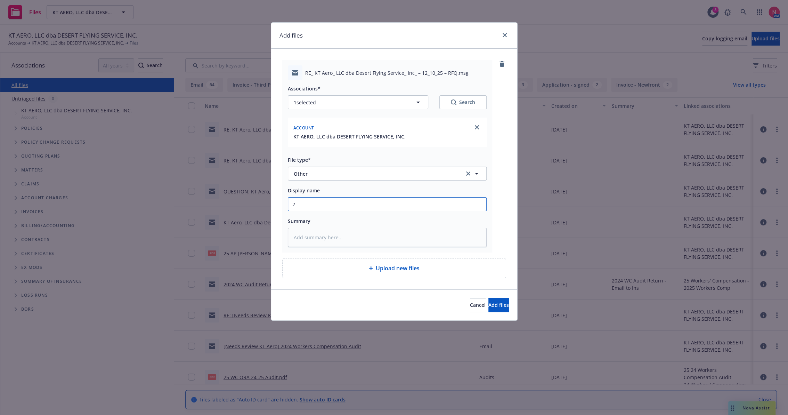
type input "25"
type textarea "x"
type input "25"
type textarea "x"
type input "25 A"
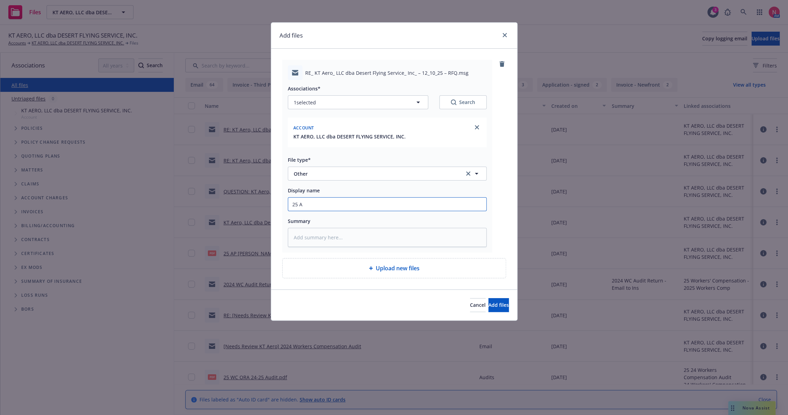
type textarea "x"
type input "25 AP"
type textarea "x"
type input "25 AP"
type textarea "x"
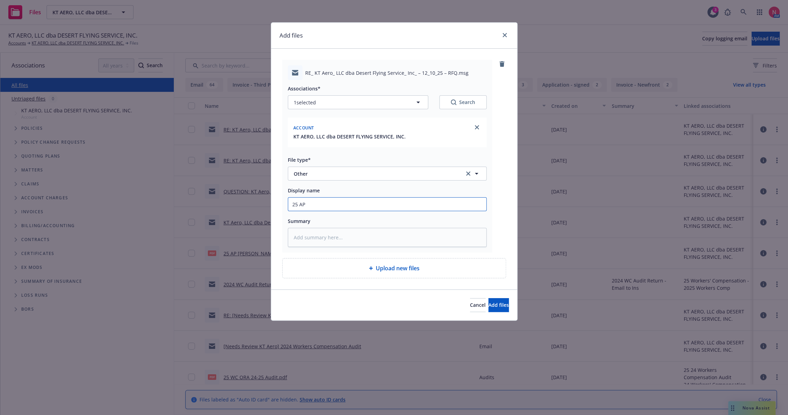
type input "25 AP B"
type textarea "x"
type input "25 AP BE"
type textarea "x"
type input "25 AP BEA"
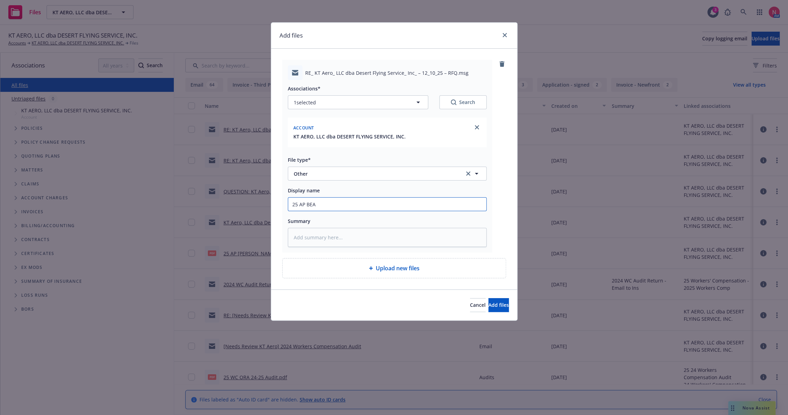
type textarea "x"
type input "25 AP BEA"
type textarea "x"
type input "25 AP BEA R"
type textarea "x"
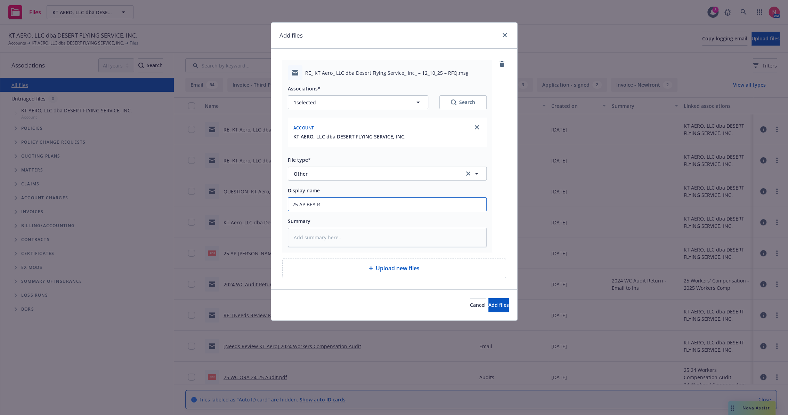
type input "25 AP BEA Re"
type textarea "x"
type input "25 AP BEA Req"
type textarea "x"
type input "25 AP BEA Req"
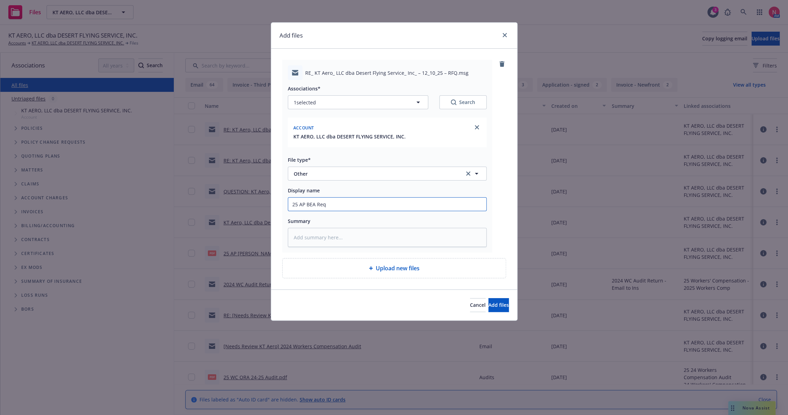
type textarea "x"
type input "25 AP BEA Req A"
type textarea "x"
type input "25 AP BEA Req Ad"
type textarea "x"
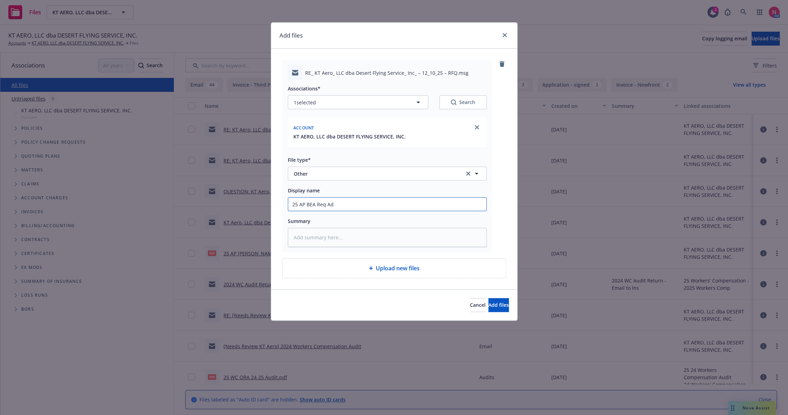
type input "25 AP BEA Req Add"
type textarea "x"
type input "25 AP BEA Req Addt"
type textarea "x"
type input "25 AP BEA Req Addt'"
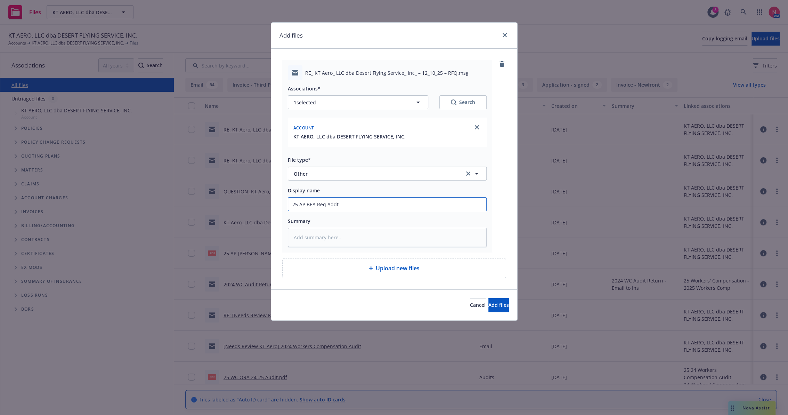
type textarea "x"
type input "25 AP BEA Req Addt'l"
type textarea "x"
type input "25 AP BEA Req Addt'l i"
type textarea "x"
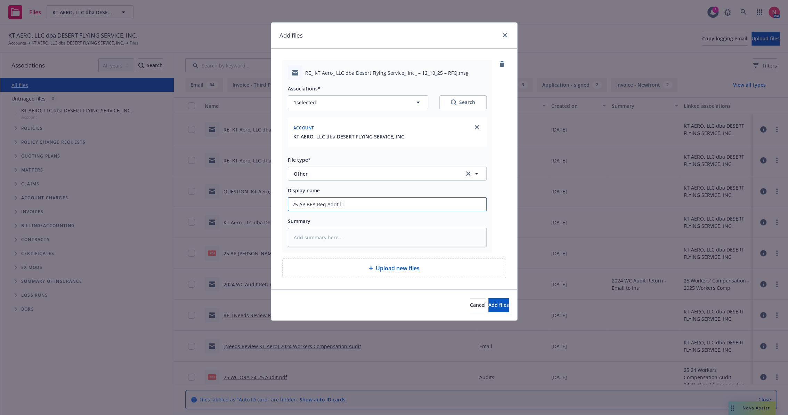
type input "25 AP BEA Req Addt'l in"
type textarea "x"
type input "25 AP BEA Req Addt'l inf"
type textarea "x"
type input "25 AP BEA Req Addt'l info"
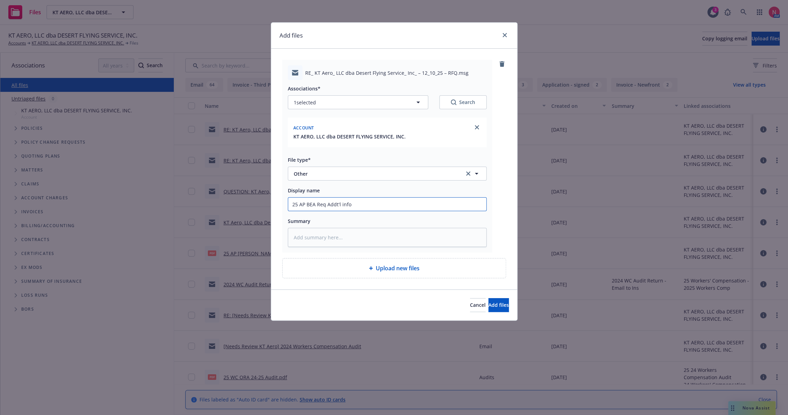
type textarea "x"
type input "25 AP BEA Req Addt'l info"
type textarea "x"
type input "25 AP BEA Req Addt'l info t"
type textarea "x"
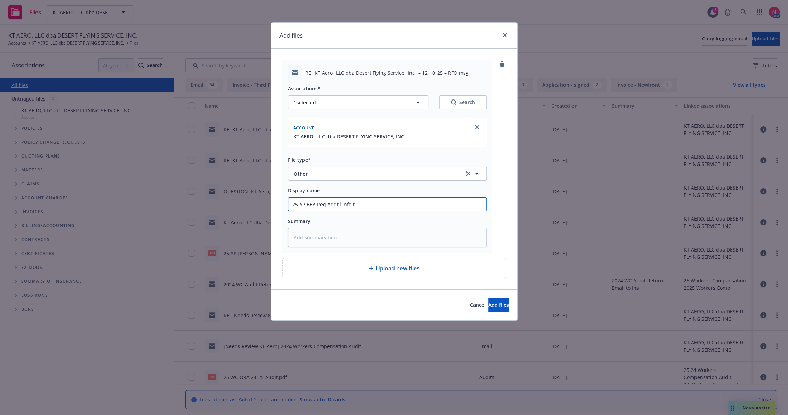
type input "25 AP BEA Req Addt'l info to"
type textarea "x"
type input "25 AP BEA Req Addt'l info to"
type textarea "x"
type input "25 AP BEA Req Addt'l info to q"
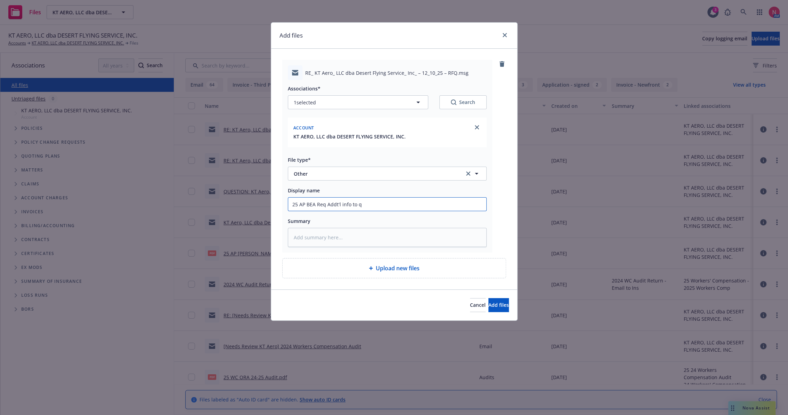
type textarea "x"
type input "25 AP BEA Req Addt'l info to qu"
type textarea "x"
type input "25 AP BEA Req Addt'l info to quo"
type textarea "x"
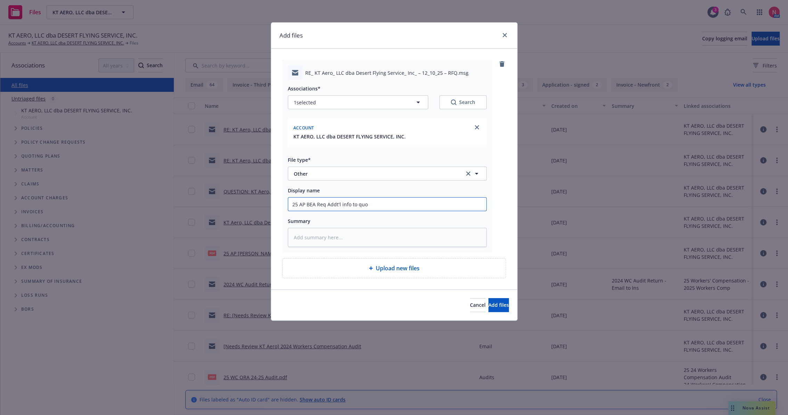
type input "25 AP BEA Req Addt'l info to quot"
type textarea "x"
type input "25 AP BEA Req Addt'l info to quote"
click at [488, 301] on span "Add files" at bounding box center [498, 304] width 21 height 7
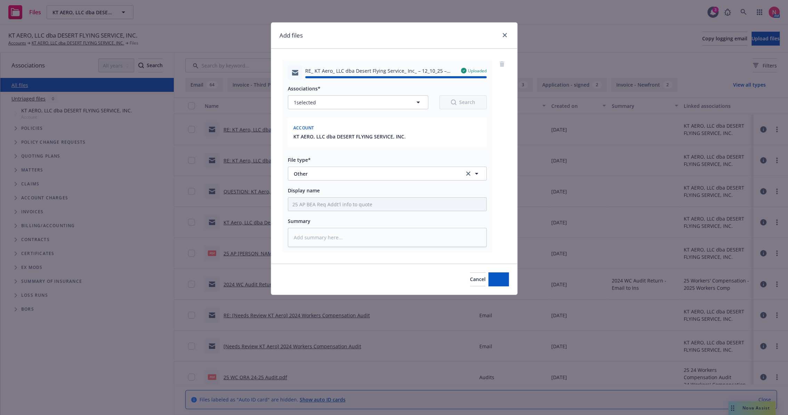
type textarea "x"
